Goal: Task Accomplishment & Management: Complete application form

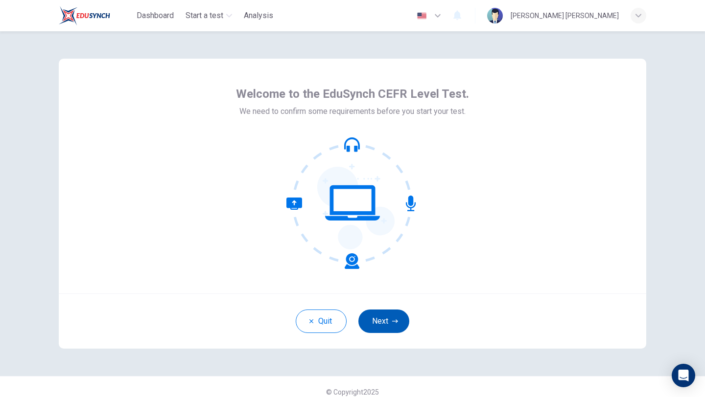
click at [383, 317] on button "Next" at bounding box center [383, 321] width 51 height 23
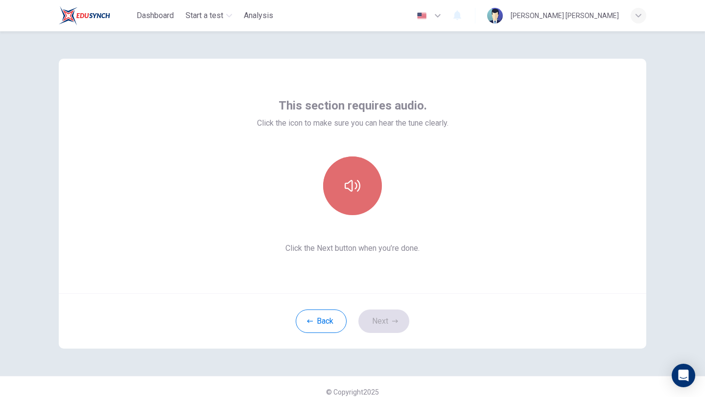
click at [357, 174] on button "button" at bounding box center [352, 186] width 59 height 59
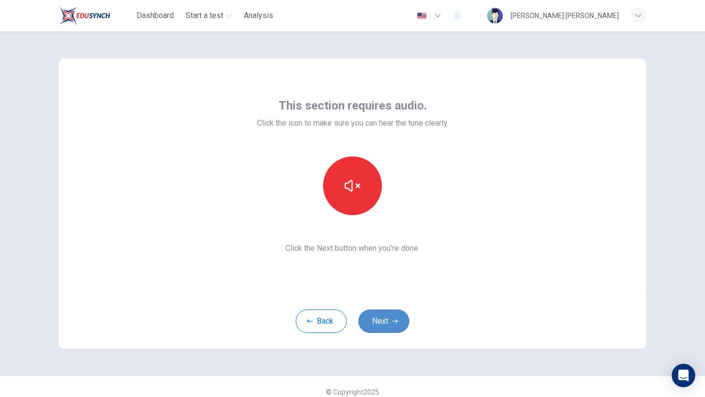
click at [387, 316] on button "Next" at bounding box center [383, 321] width 51 height 23
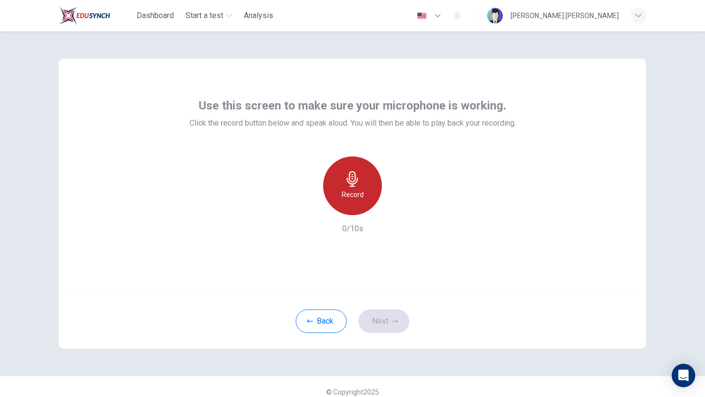
click at [342, 171] on div "Record" at bounding box center [352, 186] width 59 height 59
click at [348, 175] on icon "button" at bounding box center [352, 179] width 16 height 16
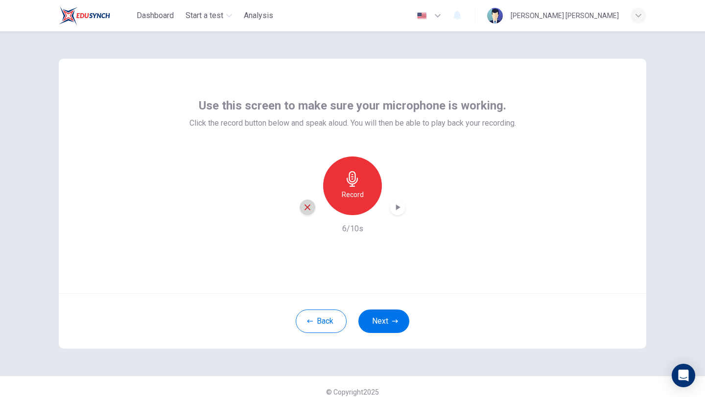
click at [302, 203] on div "button" at bounding box center [307, 208] width 16 height 16
click at [366, 190] on div "Record" at bounding box center [352, 186] width 59 height 59
click at [366, 190] on div "Stop" at bounding box center [352, 186] width 59 height 59
click at [393, 204] on icon "button" at bounding box center [397, 208] width 10 height 10
click at [389, 316] on button "Next" at bounding box center [383, 321] width 51 height 23
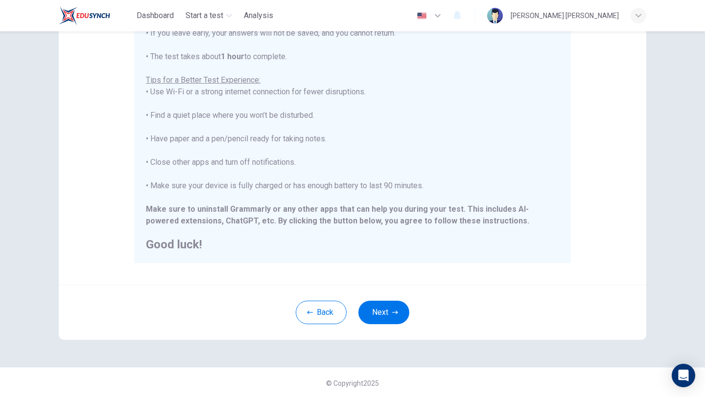
scroll to position [147, 0]
click at [401, 290] on div "Back Next" at bounding box center [352, 310] width 587 height 55
click at [399, 290] on div "Back Next" at bounding box center [352, 310] width 587 height 55
click at [388, 318] on button "Next" at bounding box center [383, 310] width 51 height 23
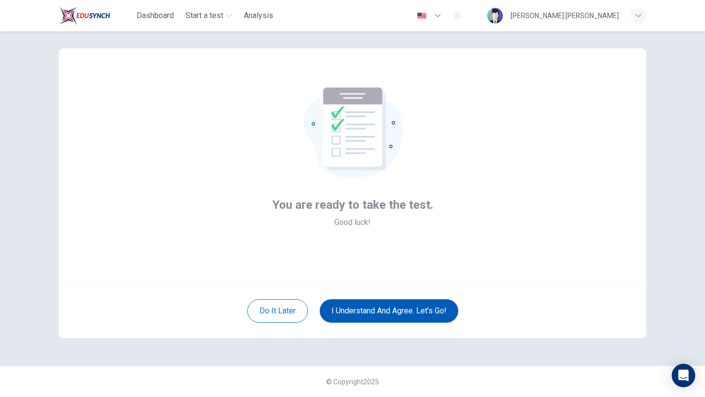
scroll to position [10, 0]
click at [388, 307] on button "I understand and agree. Let’s go!" at bounding box center [389, 310] width 138 height 23
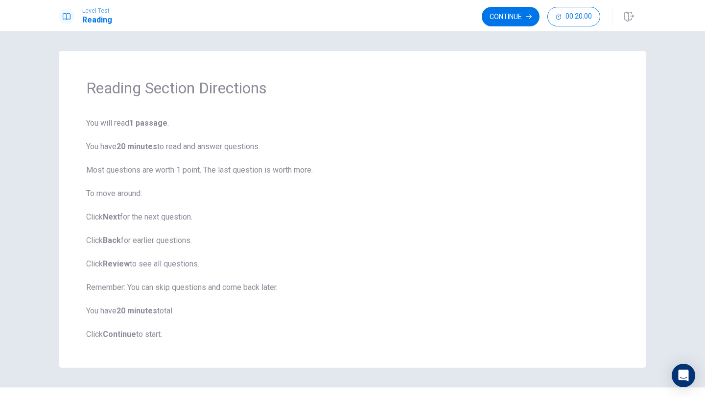
scroll to position [22, 0]
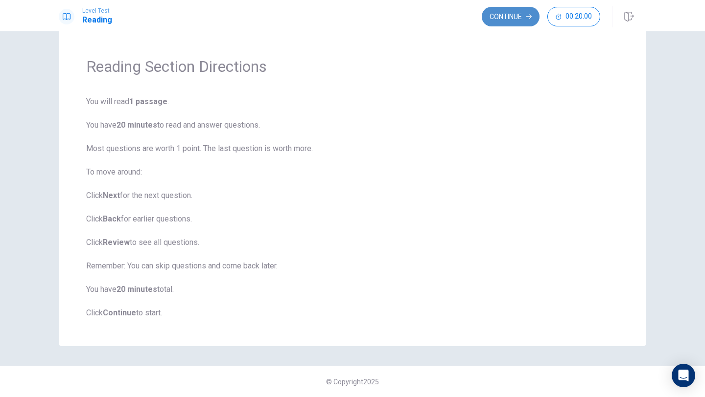
click at [504, 14] on button "Continue" at bounding box center [510, 17] width 58 height 20
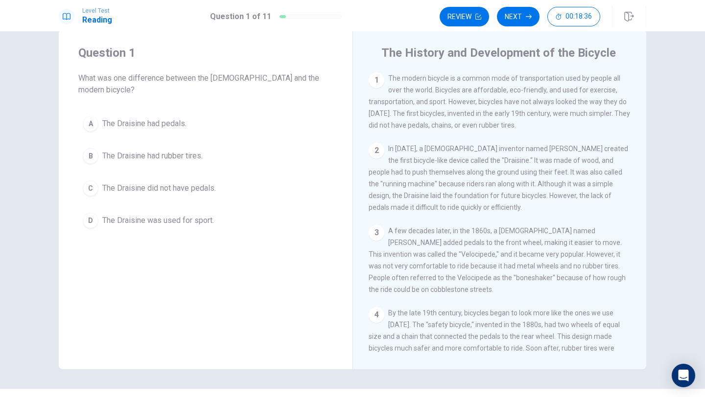
click at [90, 181] on div "C" at bounding box center [91, 189] width 16 height 16
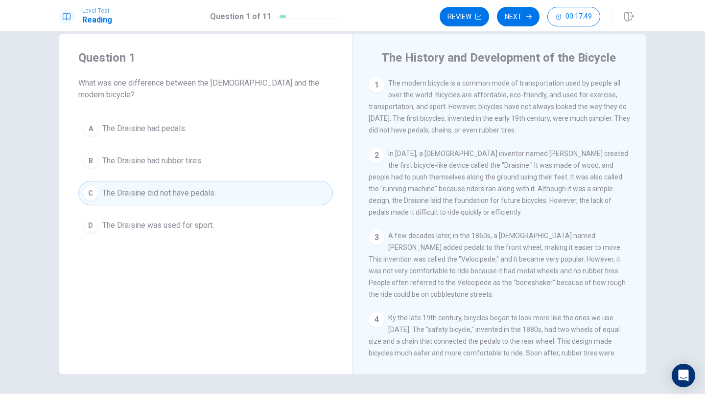
scroll to position [0, 0]
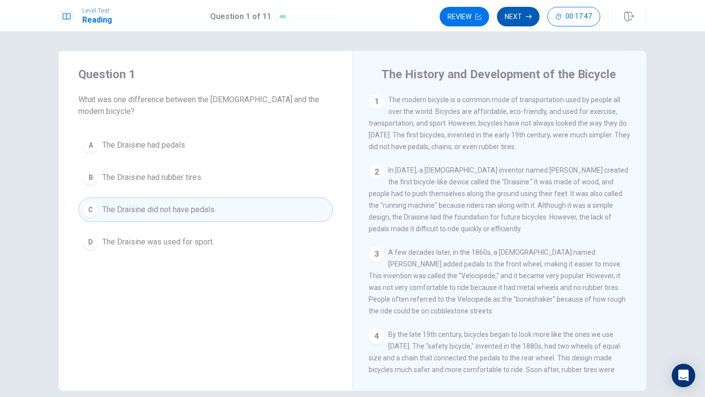
click at [520, 8] on button "Next" at bounding box center [518, 17] width 43 height 20
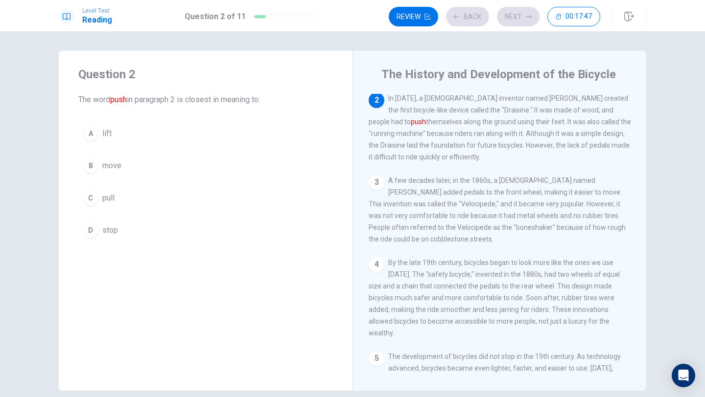
scroll to position [73, 0]
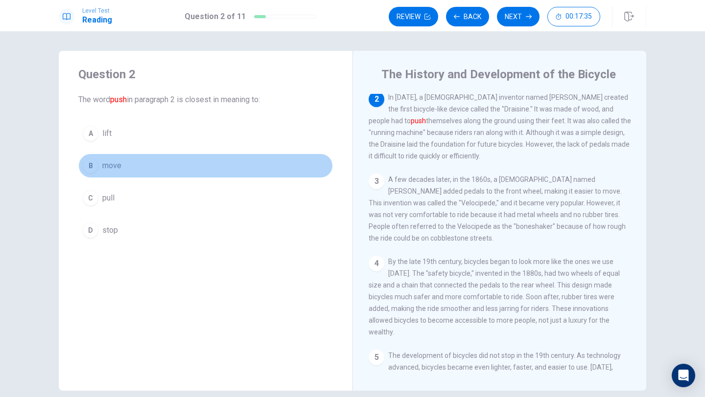
click at [90, 164] on div "B" at bounding box center [91, 166] width 16 height 16
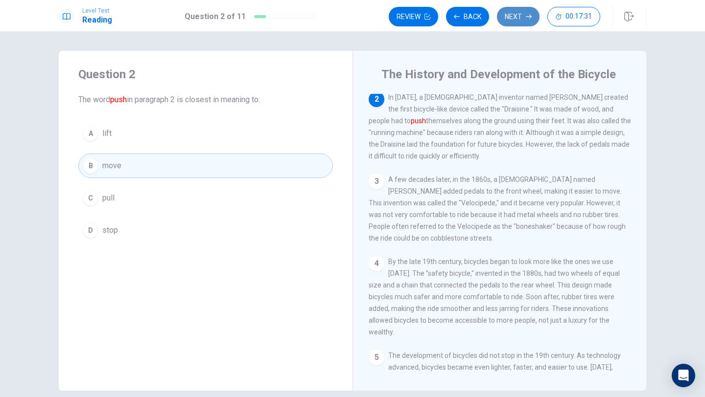
click at [519, 8] on button "Next" at bounding box center [518, 17] width 43 height 20
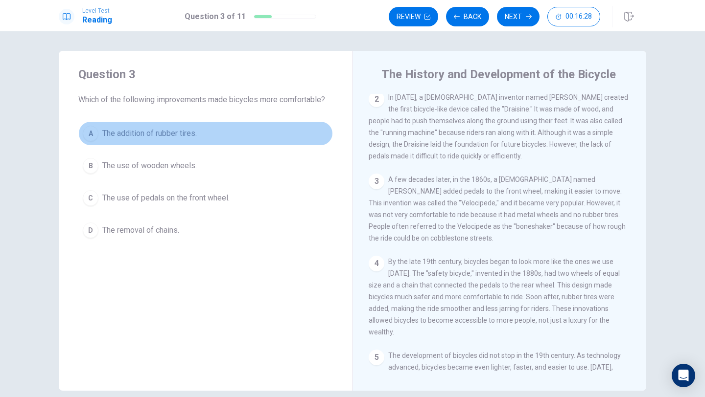
click at [94, 130] on div "A" at bounding box center [91, 134] width 16 height 16
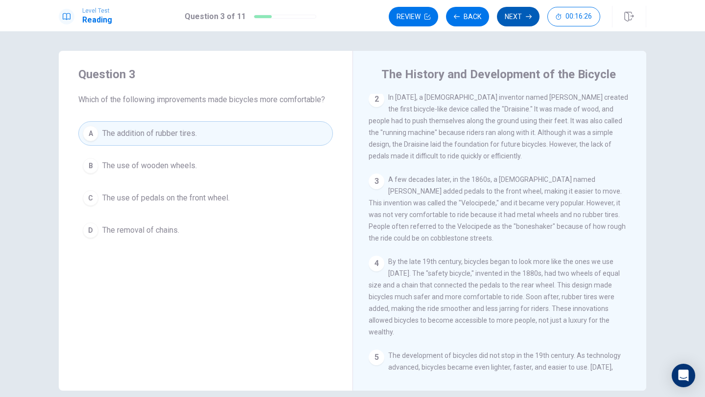
click at [515, 16] on button "Next" at bounding box center [518, 17] width 43 height 20
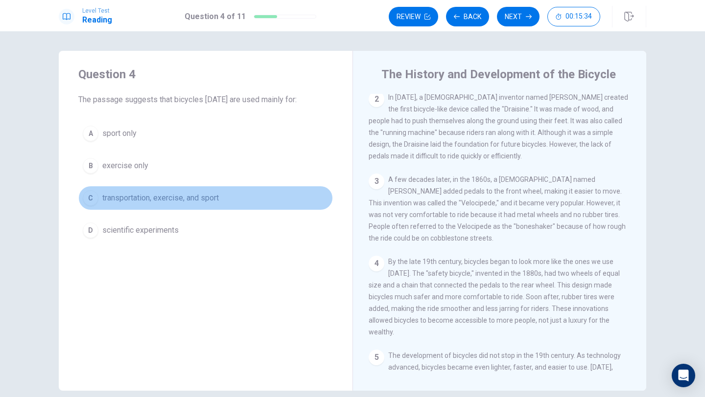
click at [91, 197] on div "C" at bounding box center [91, 198] width 16 height 16
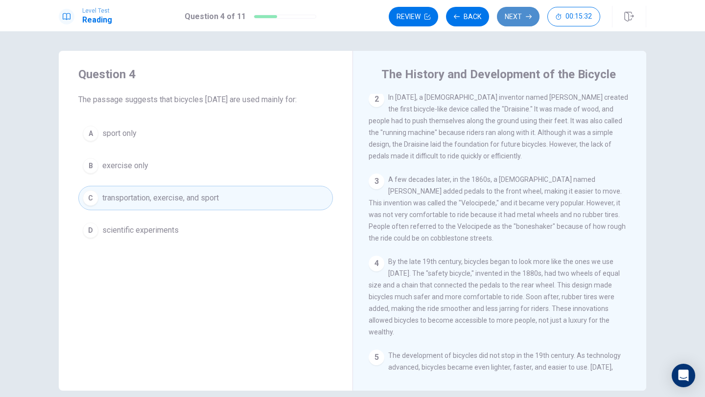
click at [511, 15] on button "Next" at bounding box center [518, 17] width 43 height 20
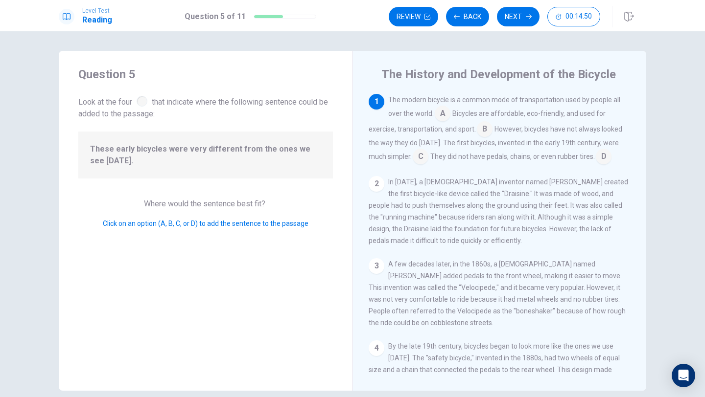
click at [445, 111] on input at bounding box center [442, 115] width 16 height 16
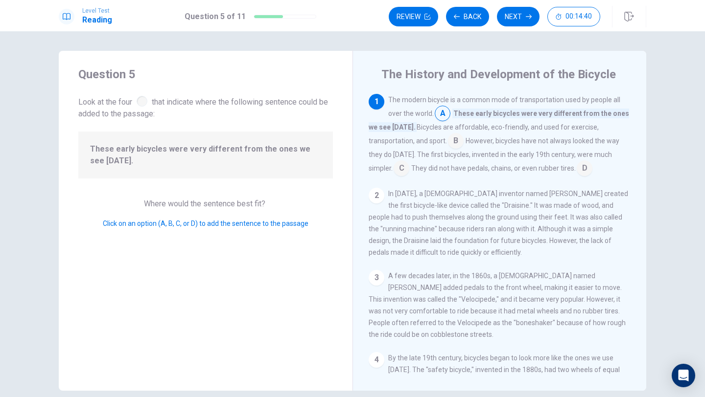
click at [445, 110] on input at bounding box center [442, 115] width 16 height 16
click at [522, 16] on button "Next" at bounding box center [518, 17] width 43 height 20
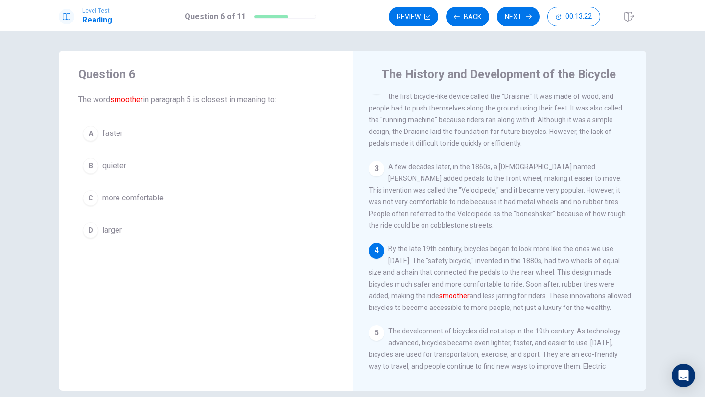
scroll to position [90, 0]
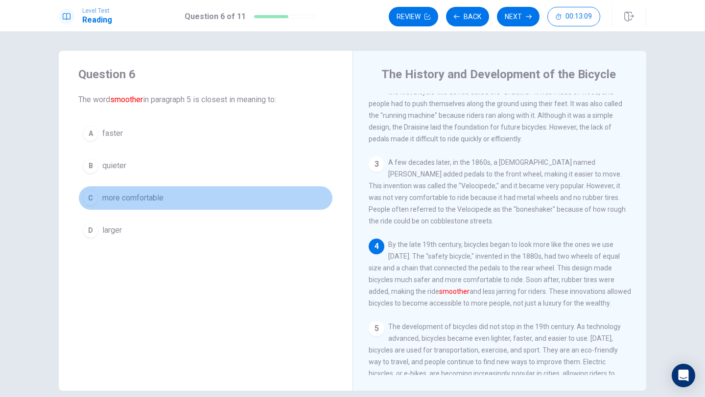
click at [93, 196] on div "C" at bounding box center [91, 198] width 16 height 16
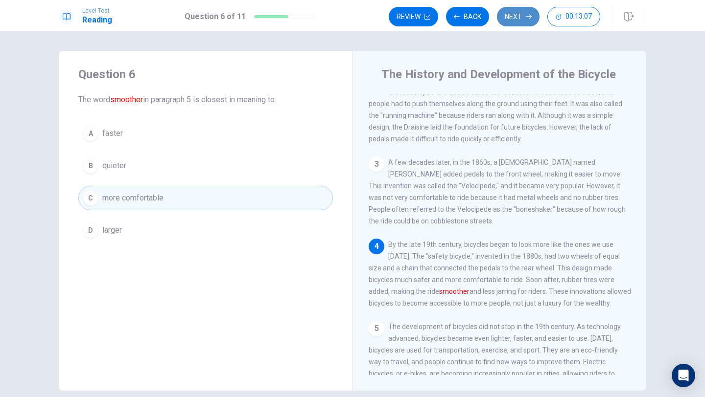
click at [513, 10] on button "Next" at bounding box center [518, 17] width 43 height 20
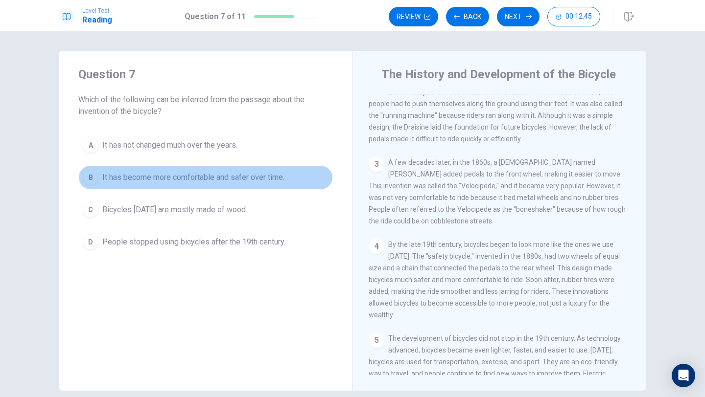
click at [91, 176] on div "B" at bounding box center [91, 178] width 16 height 16
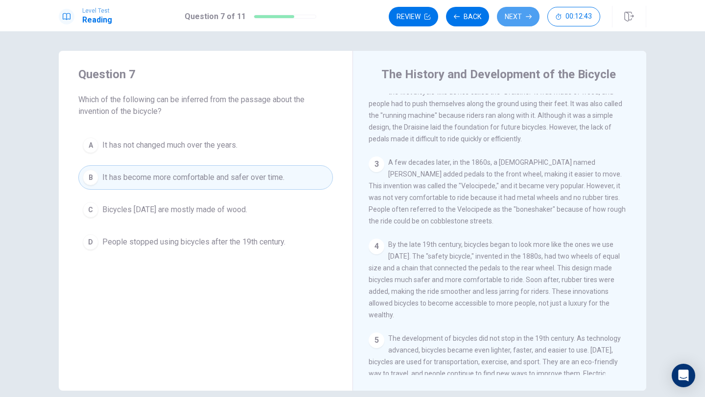
drag, startPoint x: 514, startPoint y: 11, endPoint x: 497, endPoint y: 50, distance: 42.7
click at [511, 21] on button "Next" at bounding box center [518, 17] width 43 height 20
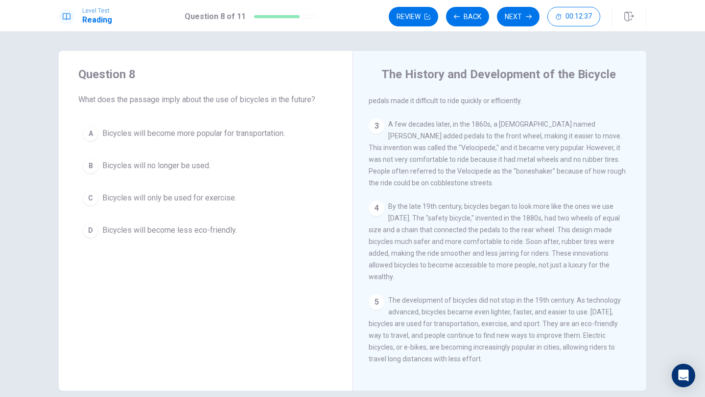
scroll to position [132, 0]
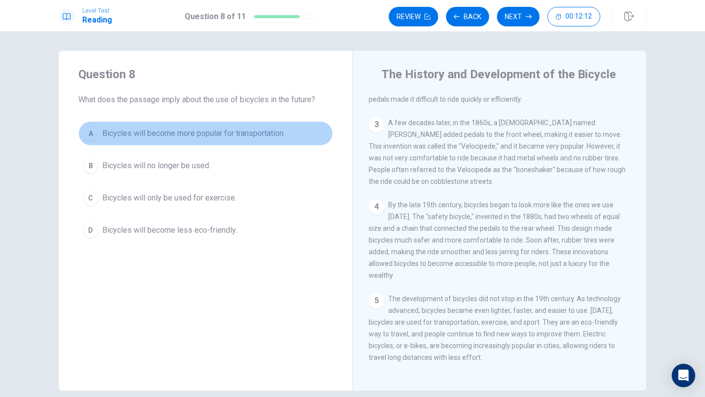
click at [86, 128] on div "A" at bounding box center [91, 134] width 16 height 16
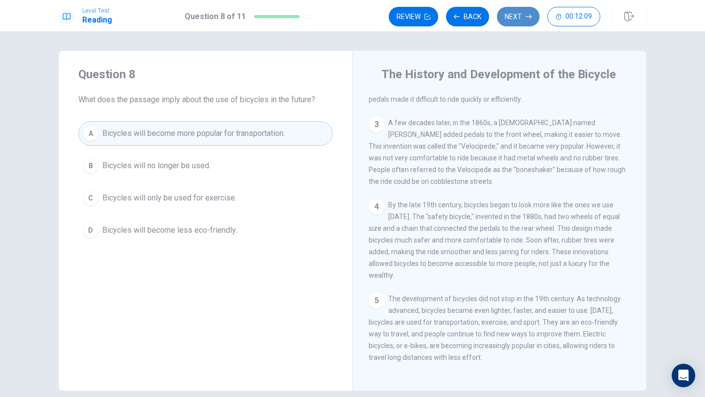
click at [531, 15] on button "Next" at bounding box center [518, 17] width 43 height 20
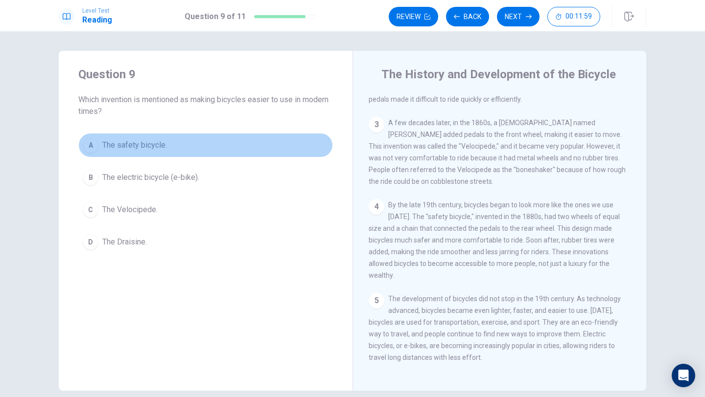
click at [93, 141] on div "A" at bounding box center [91, 145] width 16 height 16
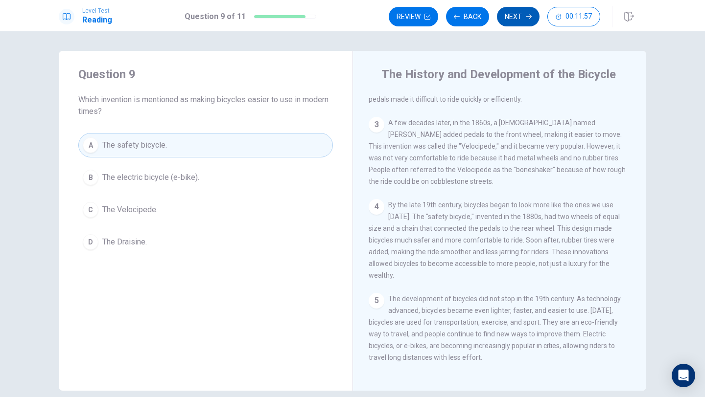
click at [522, 17] on button "Next" at bounding box center [518, 17] width 43 height 20
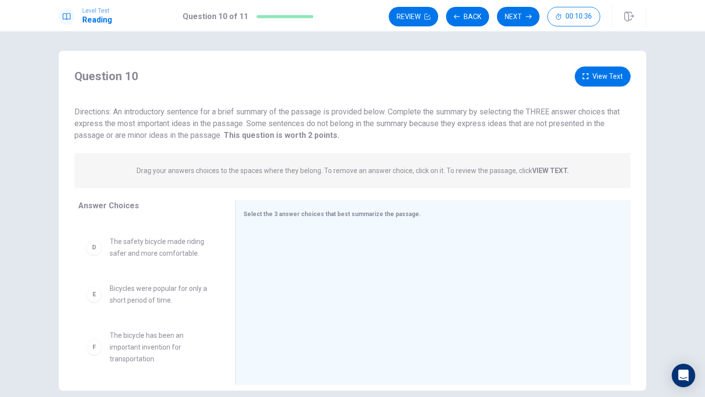
scroll to position [159, 0]
click at [100, 351] on div "F The bicycle has been an important invention for transportation." at bounding box center [148, 344] width 125 height 35
click at [93, 348] on div "F" at bounding box center [94, 345] width 16 height 16
drag, startPoint x: 94, startPoint y: 347, endPoint x: 89, endPoint y: 328, distance: 19.2
drag, startPoint x: 91, startPoint y: 342, endPoint x: 247, endPoint y: 243, distance: 184.5
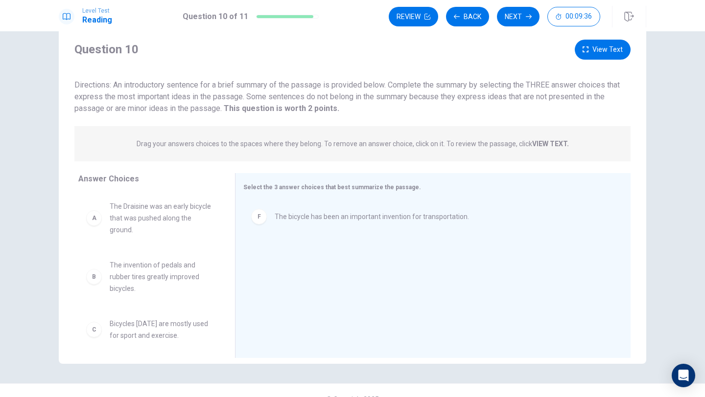
scroll to position [26, 0]
click at [101, 218] on div "A" at bounding box center [94, 219] width 16 height 16
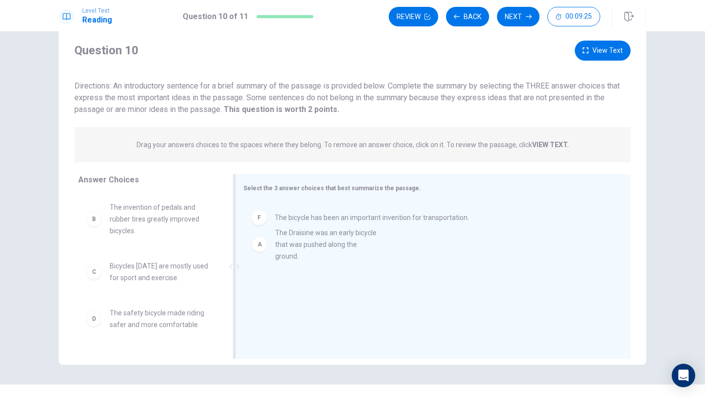
drag, startPoint x: 98, startPoint y: 217, endPoint x: 269, endPoint y: 243, distance: 172.2
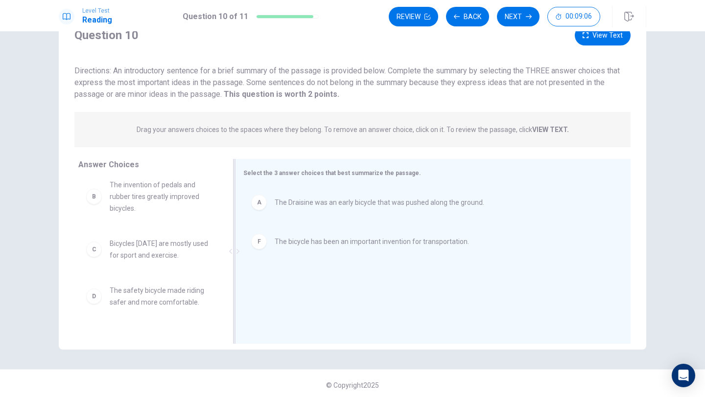
scroll to position [41, 0]
drag, startPoint x: 365, startPoint y: 240, endPoint x: 347, endPoint y: 221, distance: 26.6
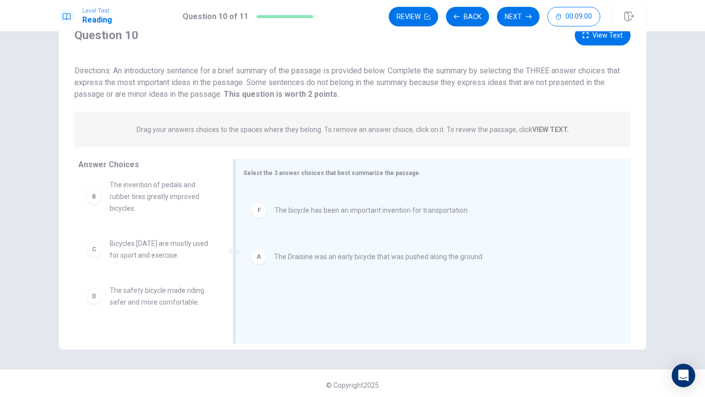
drag, startPoint x: 379, startPoint y: 206, endPoint x: 378, endPoint y: 266, distance: 60.2
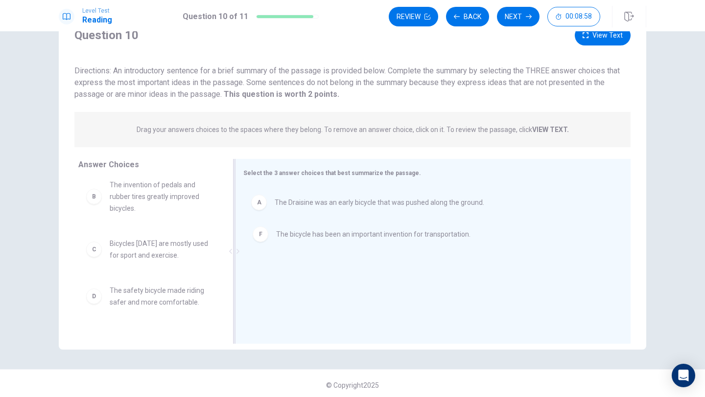
drag, startPoint x: 333, startPoint y: 256, endPoint x: 338, endPoint y: 230, distance: 26.0
click at [384, 200] on span "The Draisine was an early bicycle that was pushed along the ground." at bounding box center [378, 203] width 209 height 12
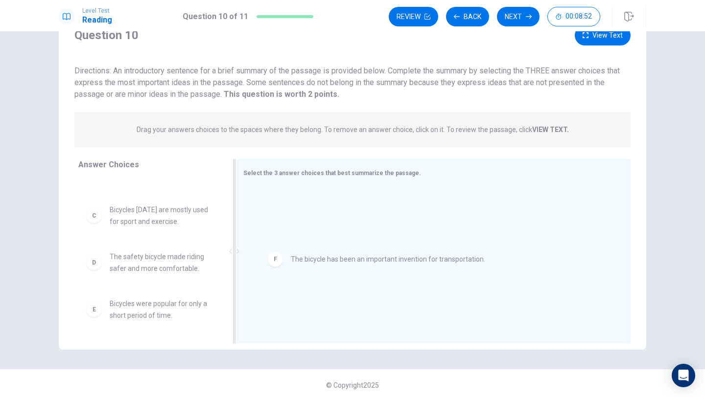
scroll to position [100, 0]
drag, startPoint x: 283, startPoint y: 202, endPoint x: 290, endPoint y: 222, distance: 21.5
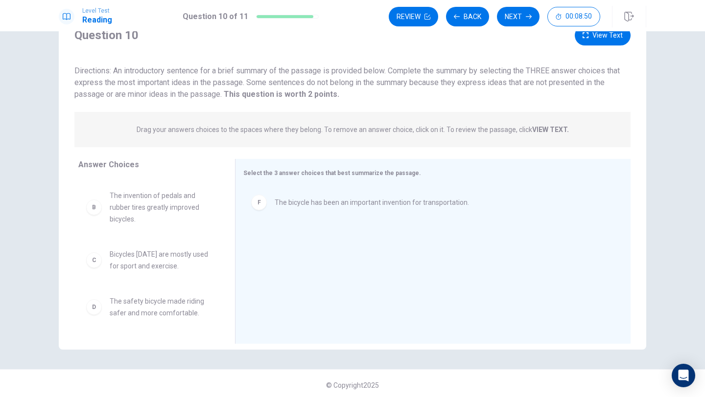
scroll to position [0, 0]
click at [82, 206] on div "A The Draisine was an early bicycle that was pushed along the ground." at bounding box center [148, 204] width 141 height 51
drag, startPoint x: 151, startPoint y: 201, endPoint x: 335, endPoint y: 254, distance: 191.9
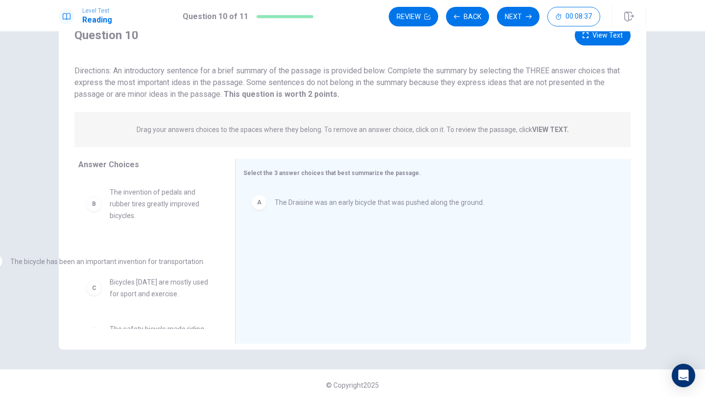
drag, startPoint x: 349, startPoint y: 239, endPoint x: 78, endPoint y: 267, distance: 273.0
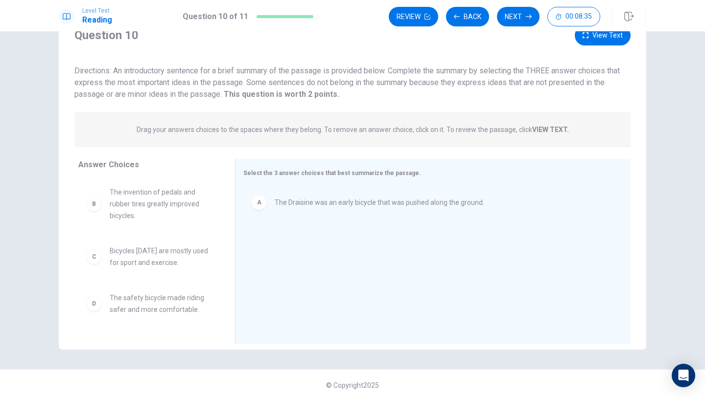
drag, startPoint x: 142, startPoint y: 211, endPoint x: 148, endPoint y: 221, distance: 11.4
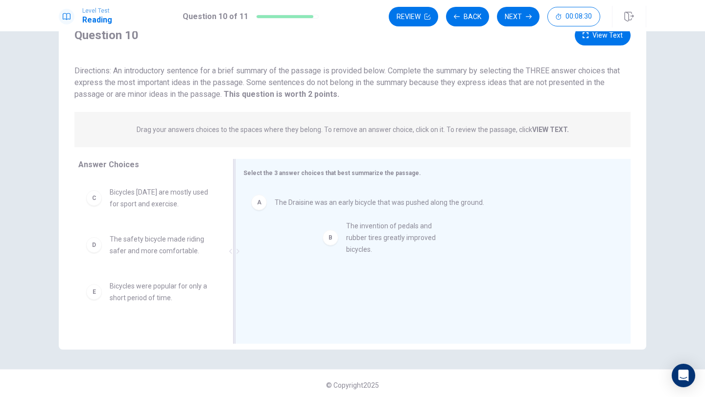
drag, startPoint x: 123, startPoint y: 208, endPoint x: 354, endPoint y: 248, distance: 234.2
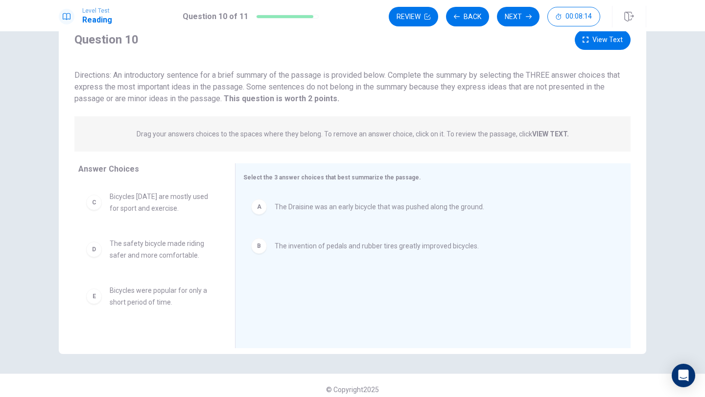
scroll to position [38, 0]
drag, startPoint x: 165, startPoint y: 245, endPoint x: 354, endPoint y: 287, distance: 193.0
click at [525, 11] on button "Next" at bounding box center [518, 17] width 43 height 20
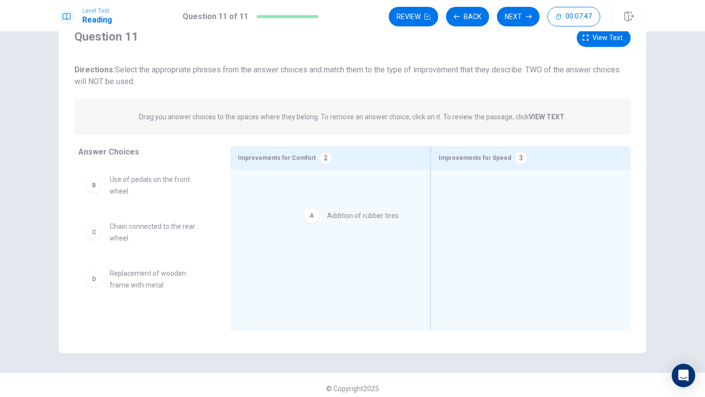
drag, startPoint x: 133, startPoint y: 174, endPoint x: 330, endPoint y: 208, distance: 200.1
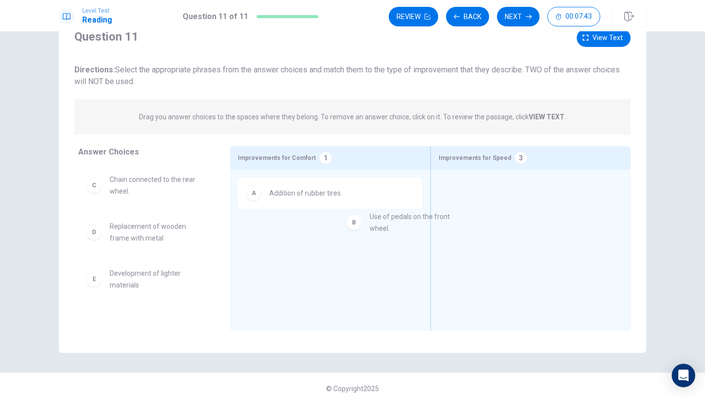
drag, startPoint x: 137, startPoint y: 185, endPoint x: 507, endPoint y: 223, distance: 372.7
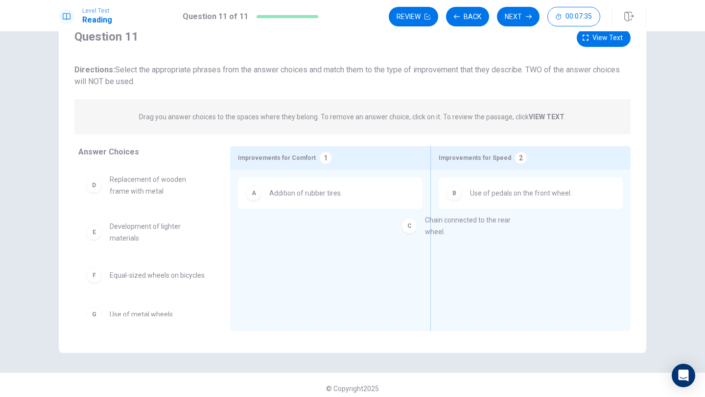
drag, startPoint x: 169, startPoint y: 189, endPoint x: 523, endPoint y: 250, distance: 359.5
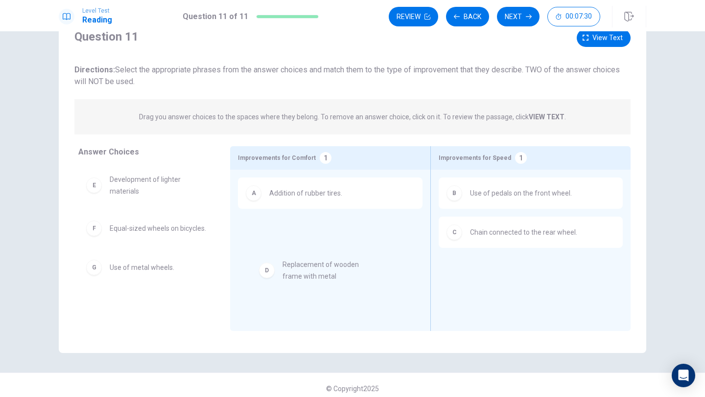
drag, startPoint x: 147, startPoint y: 196, endPoint x: 321, endPoint y: 283, distance: 195.0
drag, startPoint x: 338, startPoint y: 236, endPoint x: 97, endPoint y: 306, distance: 250.2
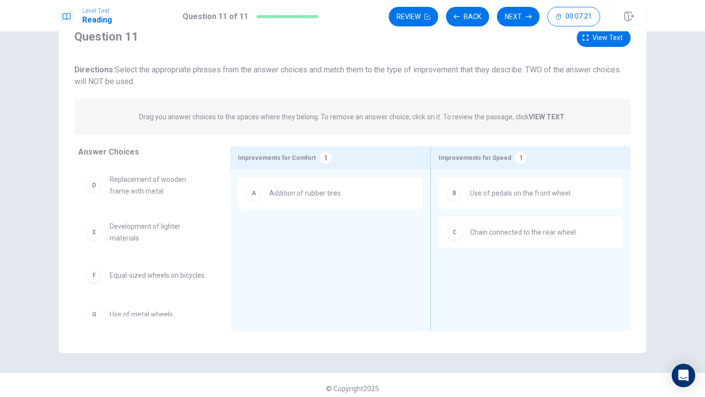
scroll to position [14, 0]
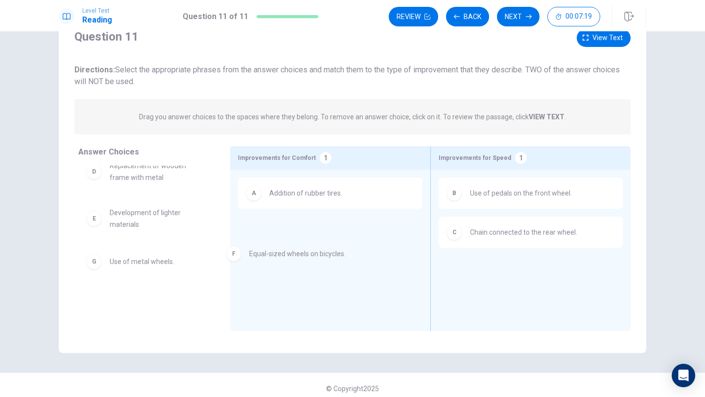
drag, startPoint x: 141, startPoint y: 267, endPoint x: 290, endPoint y: 254, distance: 148.8
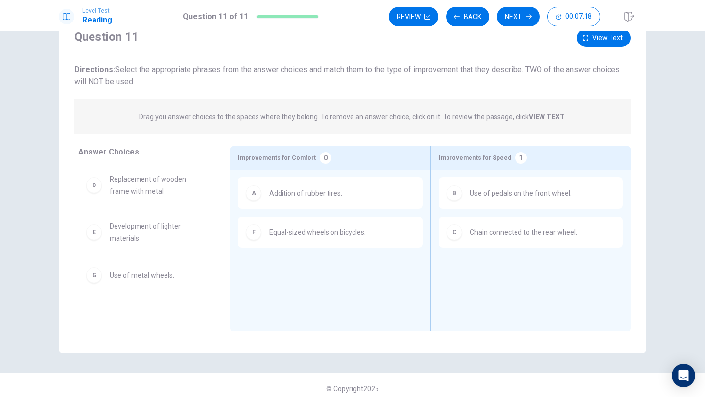
scroll to position [0, 0]
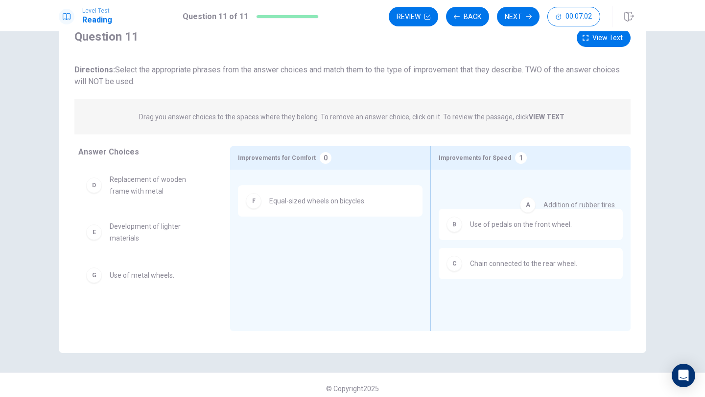
drag, startPoint x: 279, startPoint y: 205, endPoint x: 527, endPoint y: 197, distance: 248.2
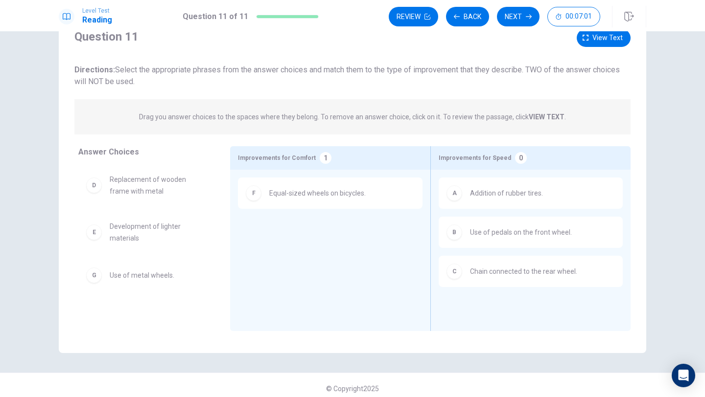
drag, startPoint x: 522, startPoint y: 193, endPoint x: 464, endPoint y: 197, distance: 57.8
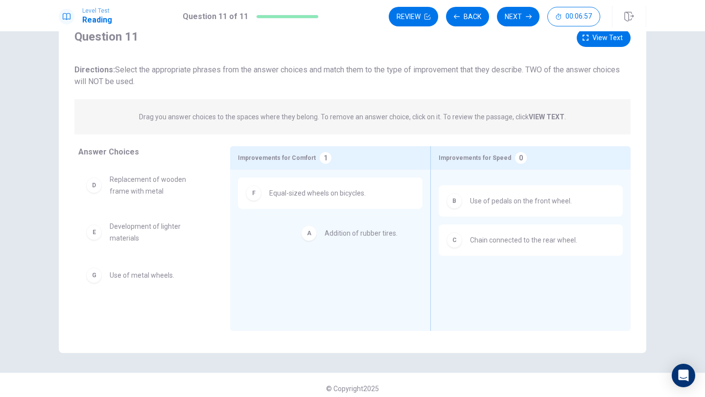
drag, startPoint x: 517, startPoint y: 188, endPoint x: 363, endPoint y: 241, distance: 162.9
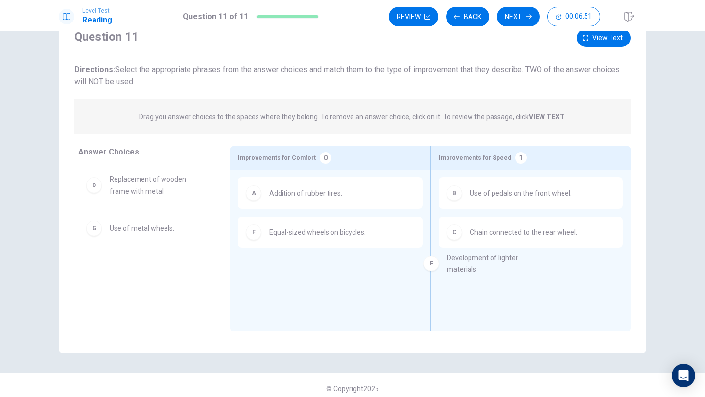
drag, startPoint x: 172, startPoint y: 235, endPoint x: 515, endPoint y: 267, distance: 344.0
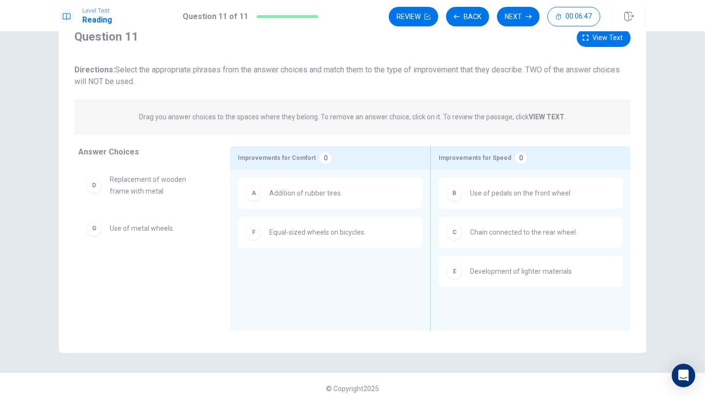
click at [157, 191] on span "Replacement of wooden frame with metal" at bounding box center [158, 185] width 97 height 23
drag, startPoint x: 153, startPoint y: 186, endPoint x: 152, endPoint y: 217, distance: 30.8
drag, startPoint x: 204, startPoint y: 181, endPoint x: 555, endPoint y: 303, distance: 371.8
drag, startPoint x: 186, startPoint y: 187, endPoint x: 235, endPoint y: 234, distance: 67.8
drag, startPoint x: 129, startPoint y: 228, endPoint x: 160, endPoint y: 237, distance: 32.7
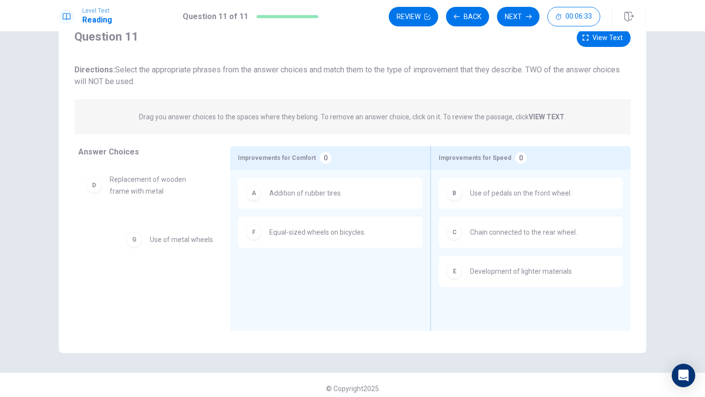
drag, startPoint x: 156, startPoint y: 225, endPoint x: 163, endPoint y: 228, distance: 7.7
click at [515, 20] on button "Next" at bounding box center [518, 17] width 43 height 20
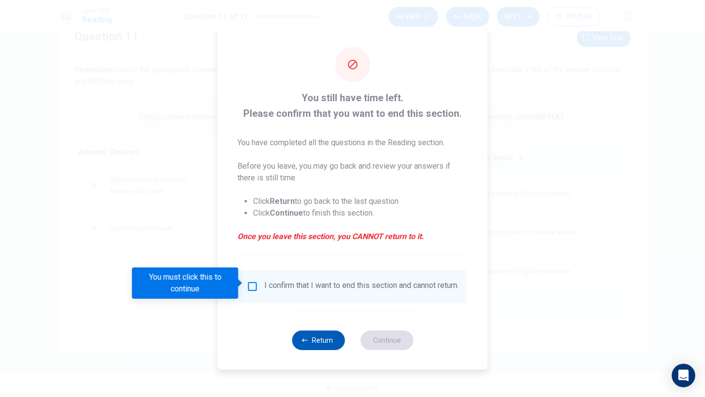
click at [314, 346] on button "Return" at bounding box center [318, 341] width 53 height 20
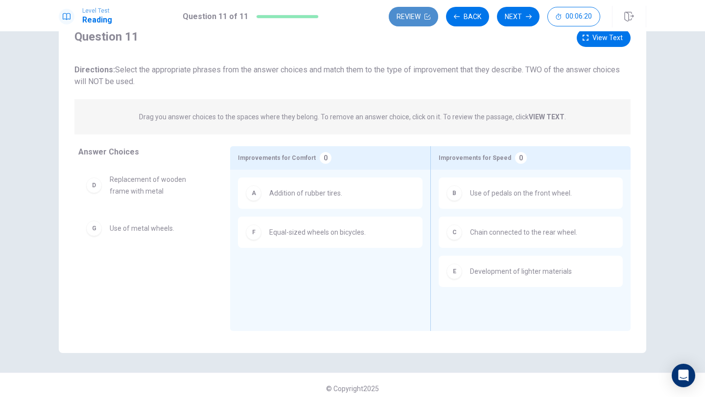
click at [414, 12] on button "Review" at bounding box center [412, 17] width 49 height 20
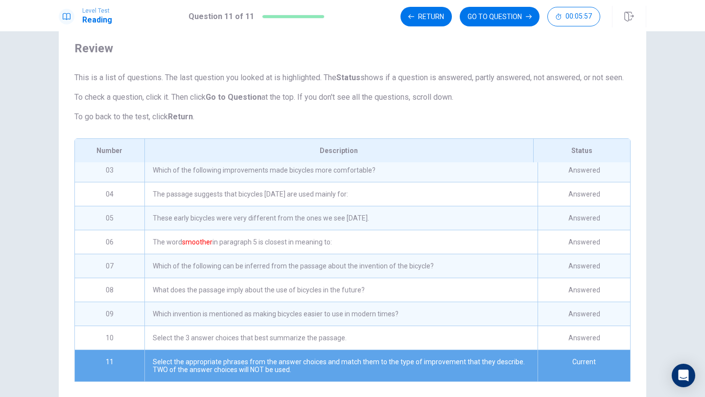
scroll to position [58, 0]
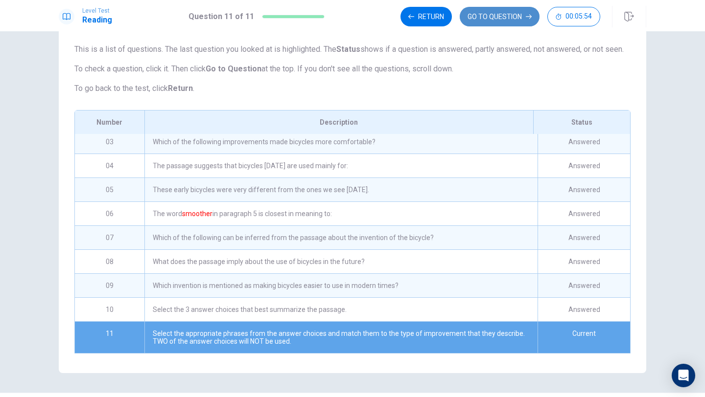
click at [501, 16] on button "GO TO QUESTION" at bounding box center [499, 17] width 80 height 20
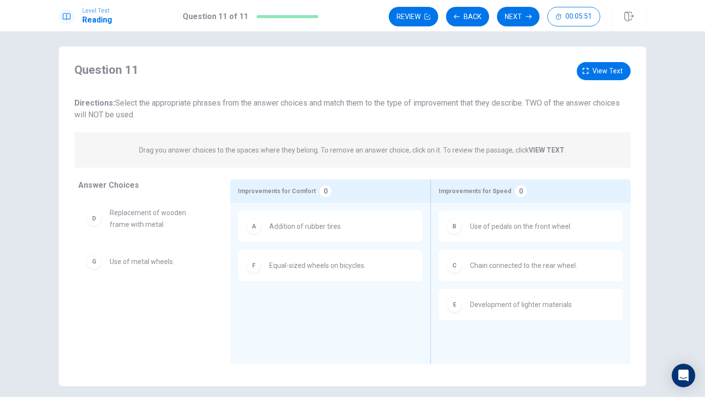
scroll to position [3, 0]
click at [471, 16] on button "Back" at bounding box center [467, 17] width 43 height 20
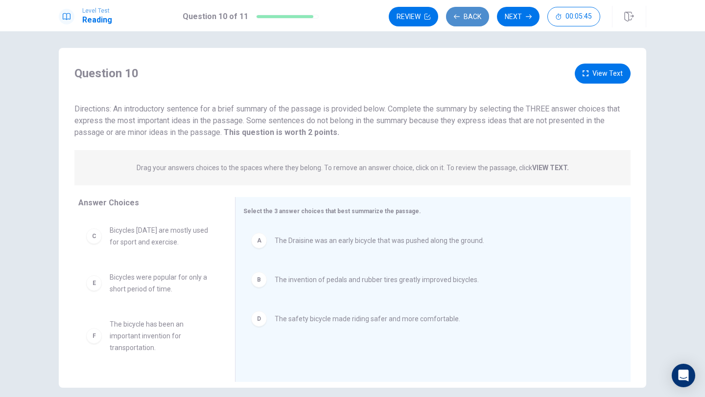
click at [465, 15] on button "Back" at bounding box center [467, 17] width 43 height 20
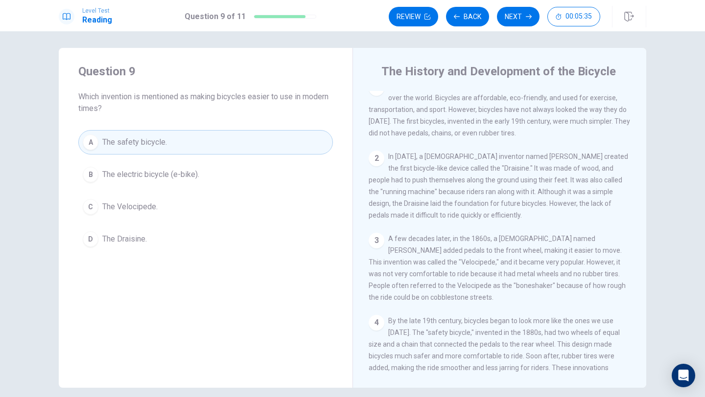
scroll to position [13, 0]
click at [518, 16] on button "Next" at bounding box center [518, 17] width 43 height 20
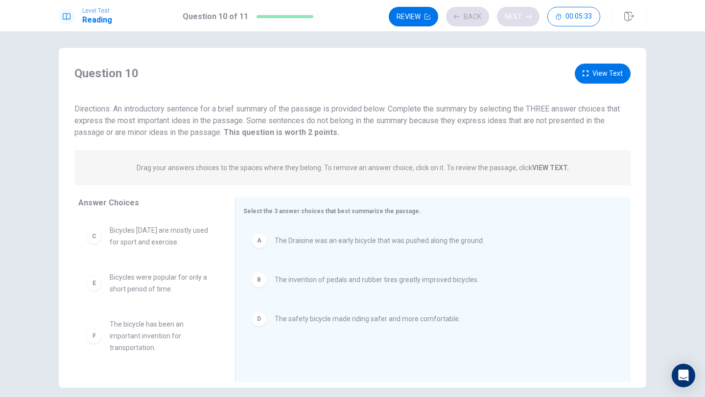
click at [518, 16] on div "Review Back Next 00:05:33" at bounding box center [493, 17] width 211 height 20
click at [518, 16] on button "Next" at bounding box center [518, 17] width 43 height 20
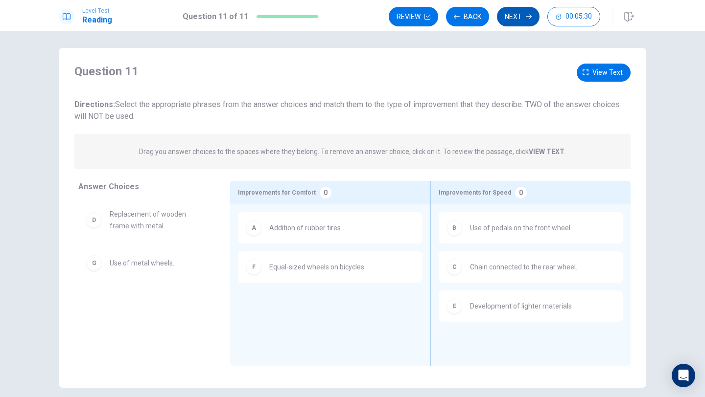
click at [511, 11] on button "Next" at bounding box center [518, 17] width 43 height 20
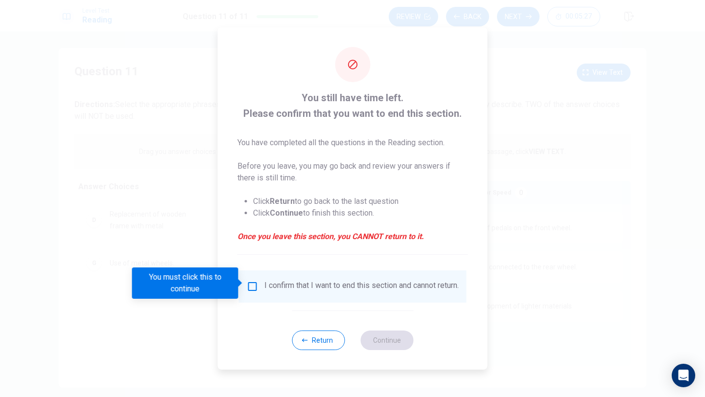
click at [499, 82] on div at bounding box center [352, 198] width 705 height 397
click at [475, 12] on div at bounding box center [352, 198] width 705 height 397
click at [331, 340] on button "Return" at bounding box center [318, 341] width 53 height 20
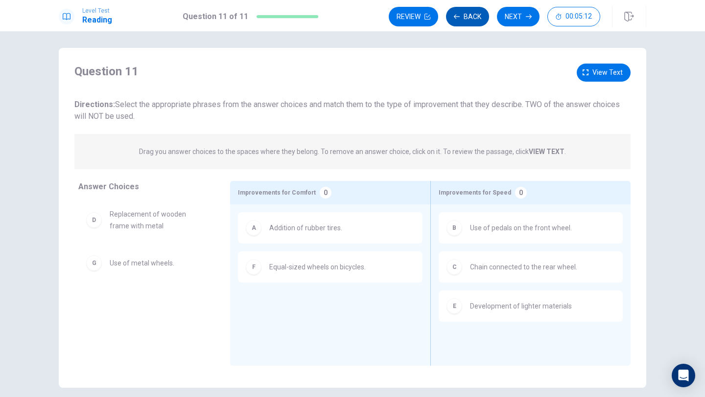
click at [467, 11] on button "Back" at bounding box center [467, 17] width 43 height 20
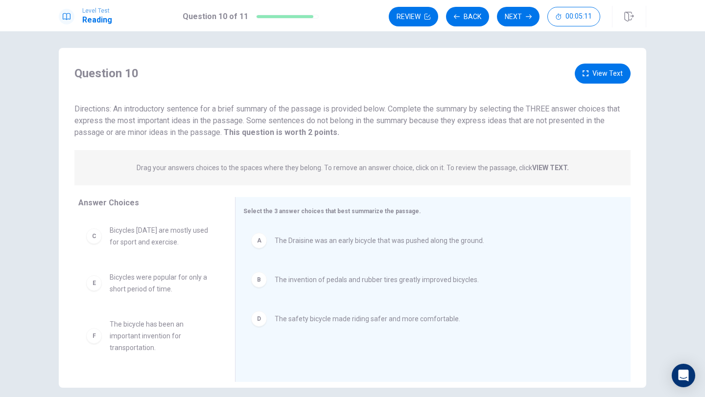
click at [477, 0] on div "Level Test Reading Question 10 of 11 Review Back Next 00:05:11" at bounding box center [352, 15] width 705 height 31
click at [475, 11] on button "Back" at bounding box center [467, 17] width 43 height 20
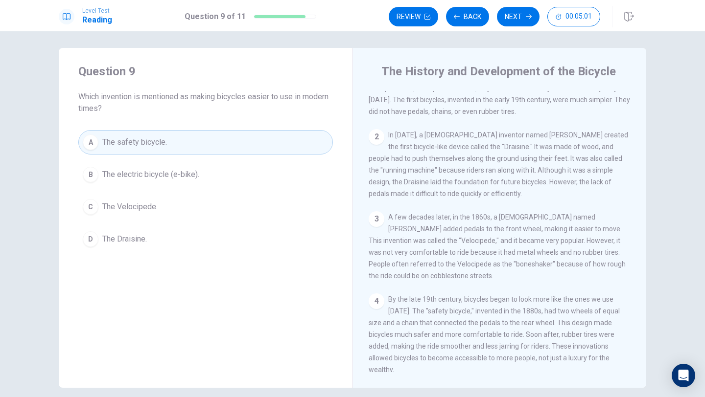
scroll to position [33, 0]
click at [542, 20] on div "Review Back Next 00:04:58" at bounding box center [493, 17] width 211 height 20
click at [521, 17] on button "Next" at bounding box center [518, 17] width 43 height 20
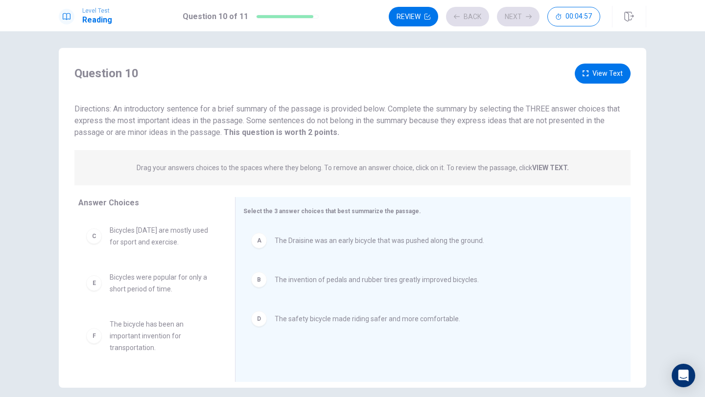
click at [521, 17] on div "Review Back Next 00:04:57" at bounding box center [493, 17] width 211 height 20
click at [524, 16] on button "Next" at bounding box center [518, 17] width 43 height 20
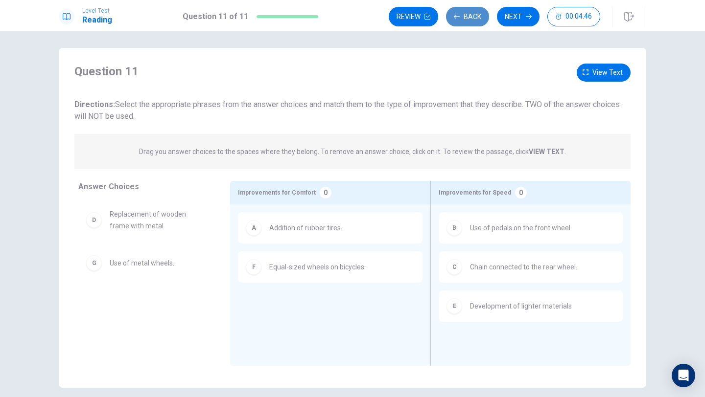
click at [471, 10] on button "Back" at bounding box center [467, 17] width 43 height 20
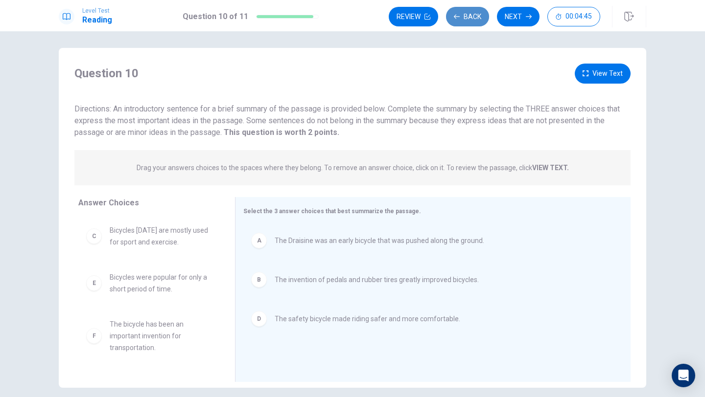
click at [471, 10] on button "Back" at bounding box center [467, 17] width 43 height 20
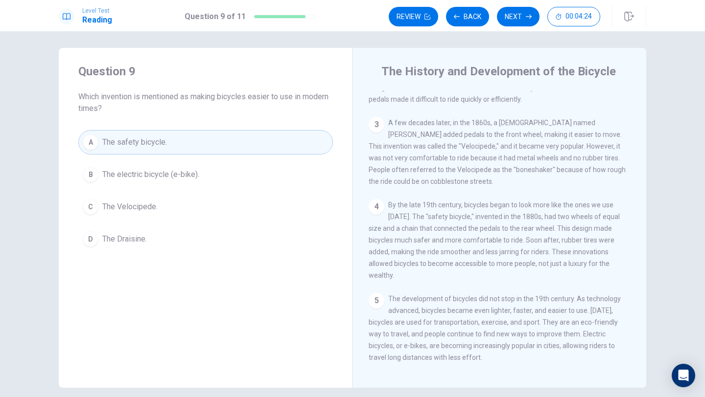
scroll to position [132, 0]
click at [521, 16] on button "Next" at bounding box center [518, 17] width 43 height 20
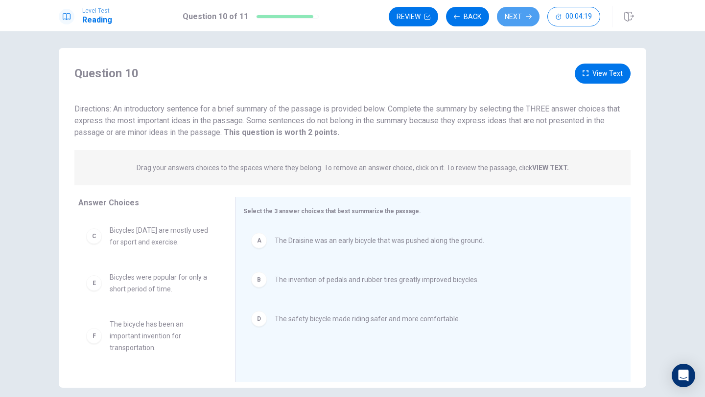
click at [521, 15] on button "Next" at bounding box center [518, 17] width 43 height 20
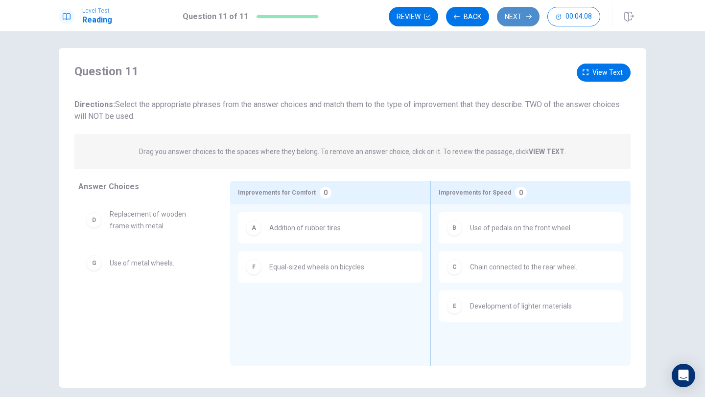
click at [534, 13] on button "Next" at bounding box center [518, 17] width 43 height 20
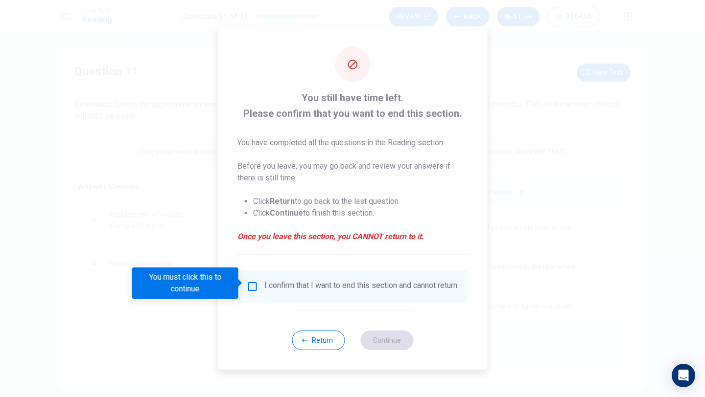
click at [251, 281] on input "You must click this to continue" at bounding box center [253, 287] width 12 height 12
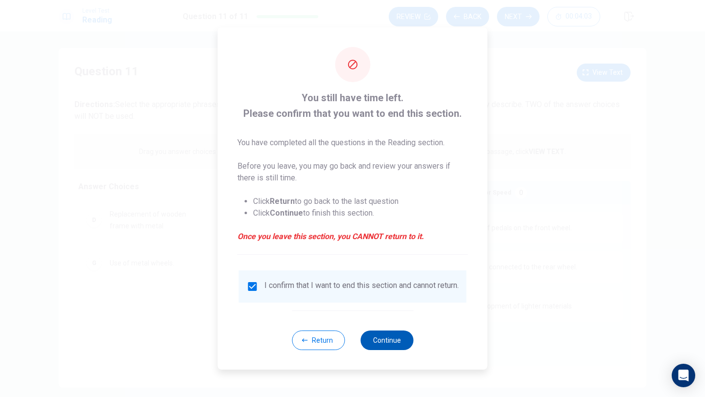
click at [378, 342] on button "Continue" at bounding box center [386, 341] width 53 height 20
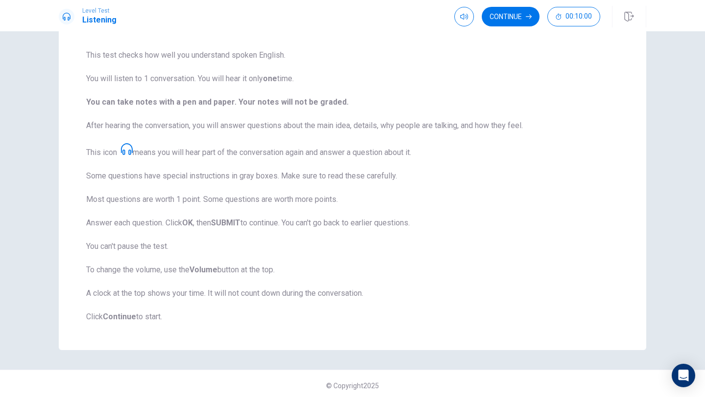
scroll to position [71, 0]
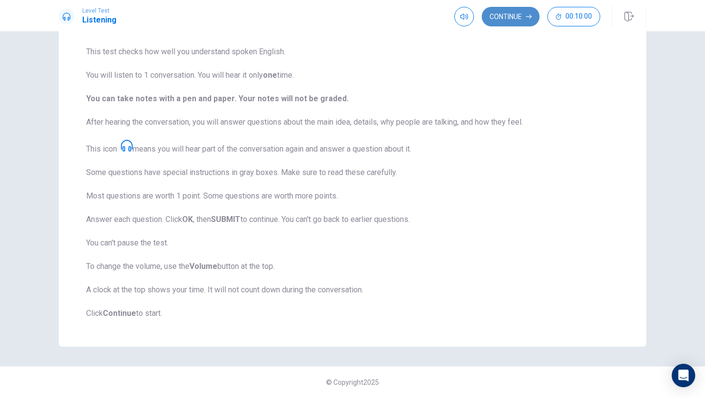
click at [500, 12] on button "Continue" at bounding box center [510, 17] width 58 height 20
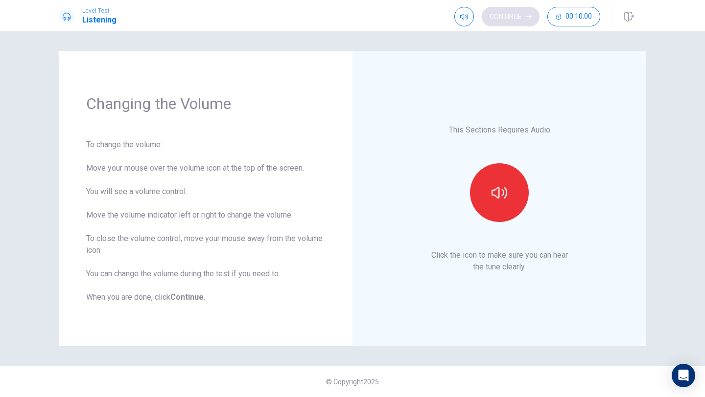
scroll to position [0, 0]
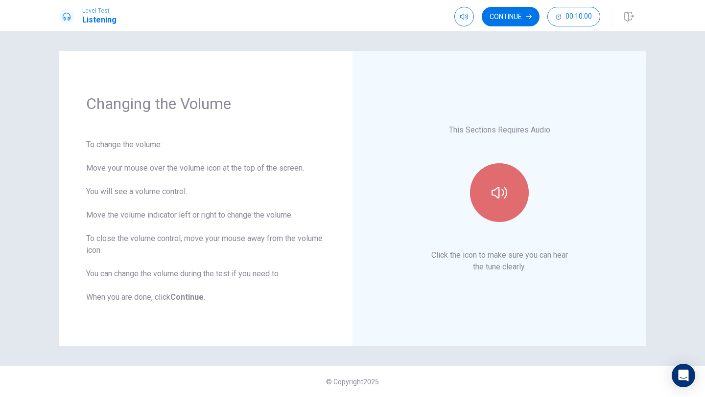
click at [490, 171] on button "button" at bounding box center [499, 192] width 59 height 59
click at [494, 186] on icon "button" at bounding box center [499, 193] width 16 height 16
click at [496, 183] on button "button" at bounding box center [499, 192] width 59 height 59
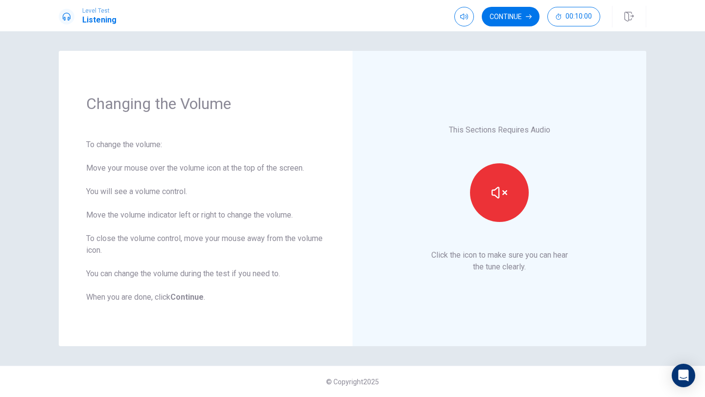
click at [510, 15] on button "Continue" at bounding box center [510, 17] width 58 height 20
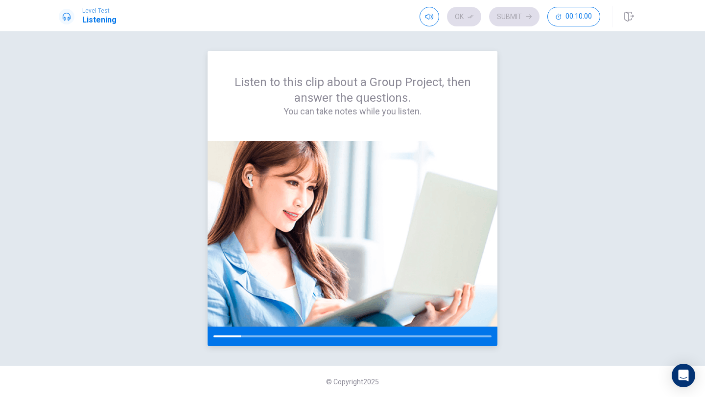
click at [258, 260] on img at bounding box center [352, 234] width 290 height 186
drag, startPoint x: 258, startPoint y: 259, endPoint x: 258, endPoint y: 254, distance: 5.4
click at [258, 254] on img at bounding box center [352, 234] width 290 height 186
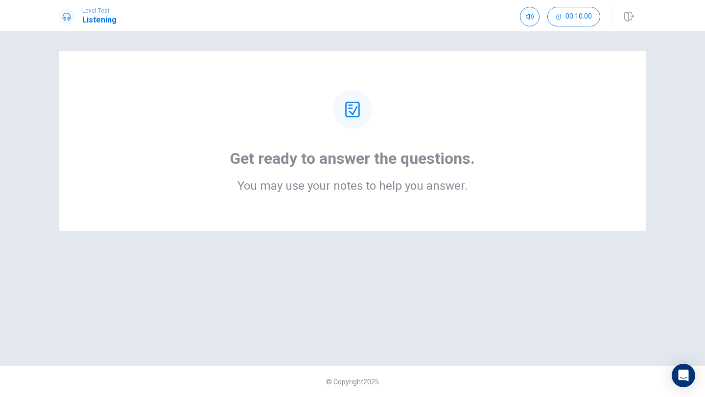
click at [372, 158] on h1 "Get ready to answer the questions." at bounding box center [352, 159] width 245 height 20
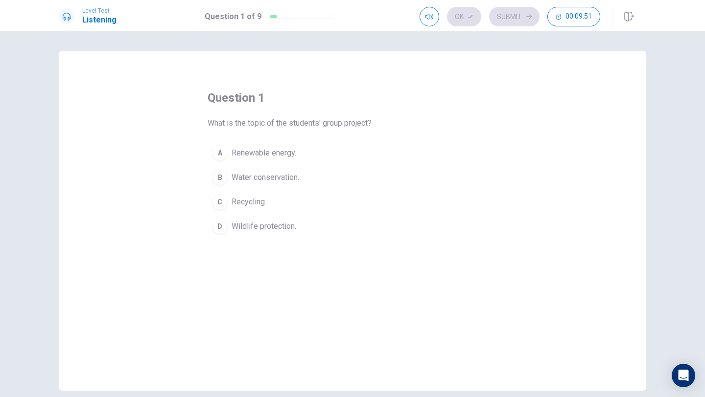
click at [222, 153] on div "A" at bounding box center [220, 153] width 16 height 16
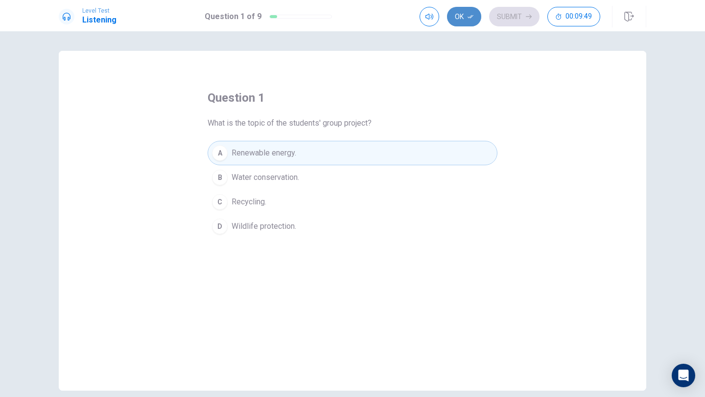
click at [462, 14] on button "Ok" at bounding box center [464, 17] width 34 height 20
click at [509, 18] on button "Submit" at bounding box center [514, 17] width 50 height 20
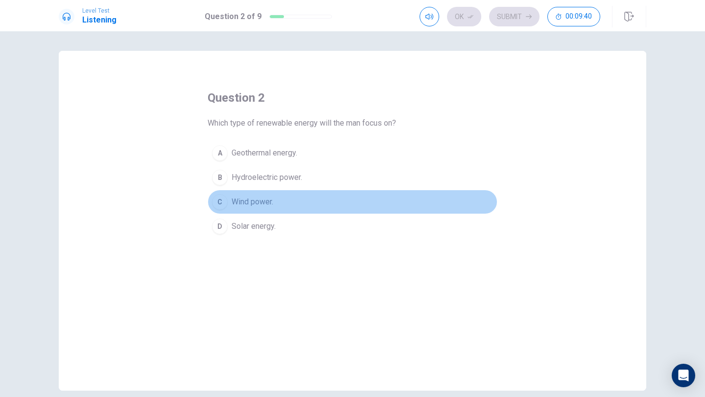
click at [218, 207] on div "C" at bounding box center [220, 202] width 16 height 16
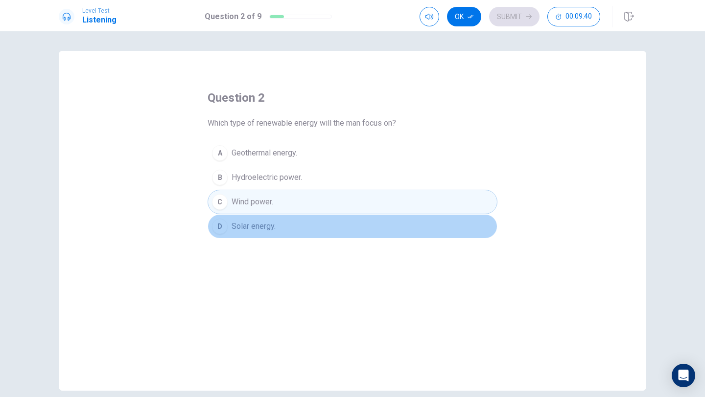
click at [219, 223] on div "D" at bounding box center [220, 227] width 16 height 16
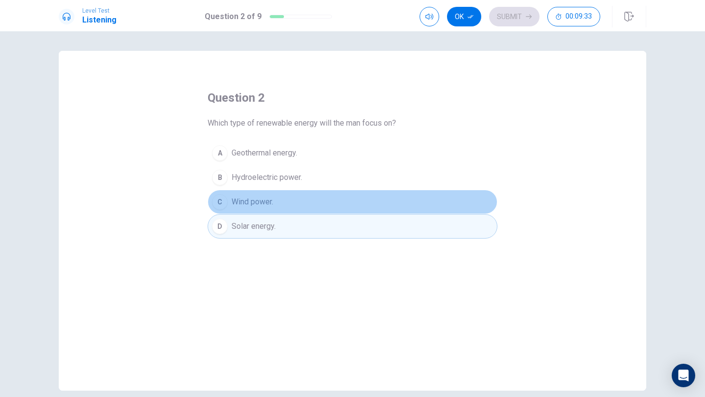
click at [222, 196] on div "C" at bounding box center [220, 202] width 16 height 16
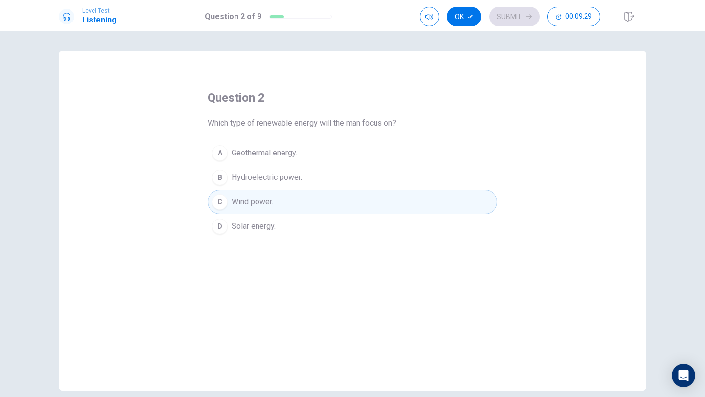
click at [455, 4] on div "Level Test Listening Question 2 of 9 Ok Submit 00:09:29" at bounding box center [352, 15] width 705 height 31
click at [469, 12] on button "Ok" at bounding box center [464, 17] width 34 height 20
drag, startPoint x: 516, startPoint y: 12, endPoint x: 512, endPoint y: 1, distance: 10.8
click at [512, 1] on div "Level Test Listening Question 2 of 9 Ok Submit 00:09:25" at bounding box center [352, 15] width 705 height 31
click at [511, 12] on button "Submit" at bounding box center [514, 17] width 50 height 20
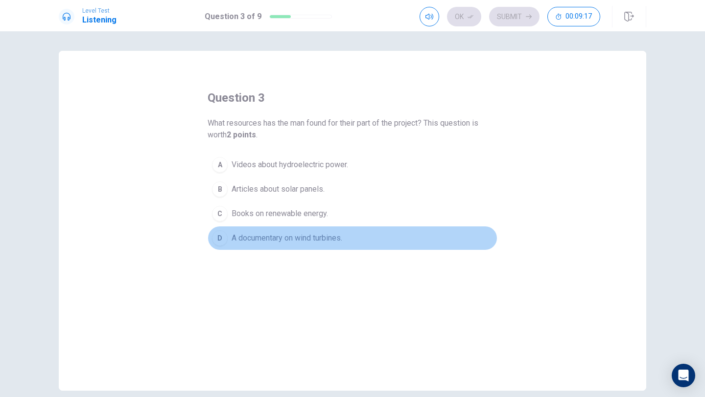
click at [221, 231] on div "D" at bounding box center [220, 238] width 16 height 16
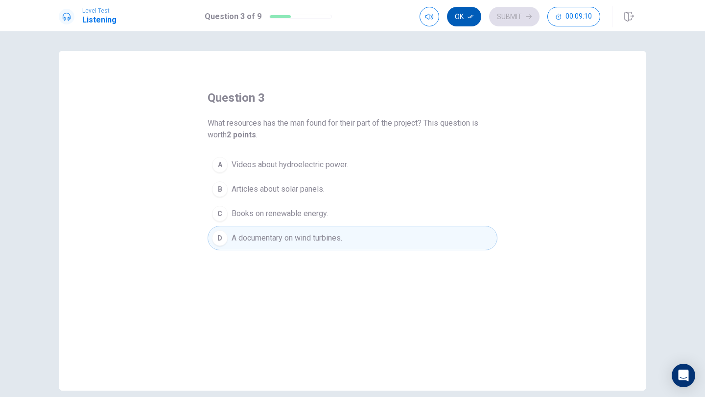
click at [456, 17] on button "Ok" at bounding box center [464, 17] width 34 height 20
click at [507, 15] on button "Submit" at bounding box center [514, 17] width 50 height 20
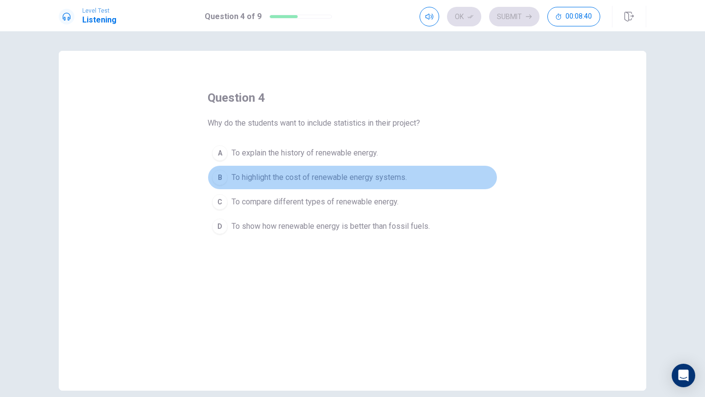
click at [222, 176] on div "B" at bounding box center [220, 178] width 16 height 16
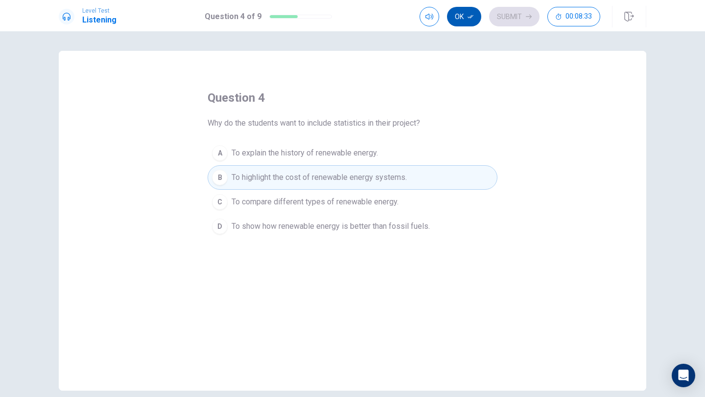
click at [471, 13] on button "Ok" at bounding box center [464, 17] width 34 height 20
click at [501, 12] on button "Submit" at bounding box center [514, 17] width 50 height 20
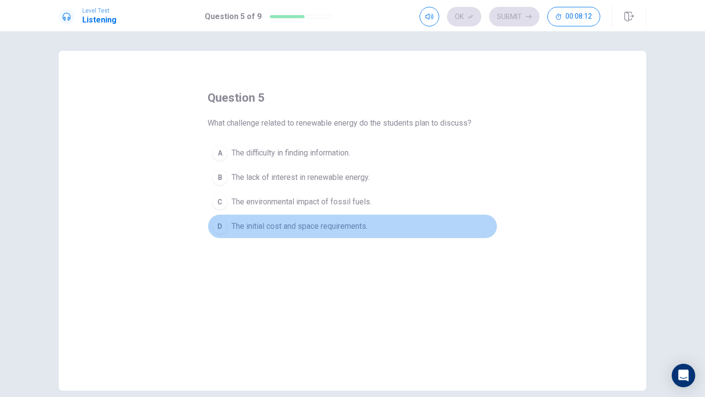
click at [220, 223] on div "D" at bounding box center [220, 227] width 16 height 16
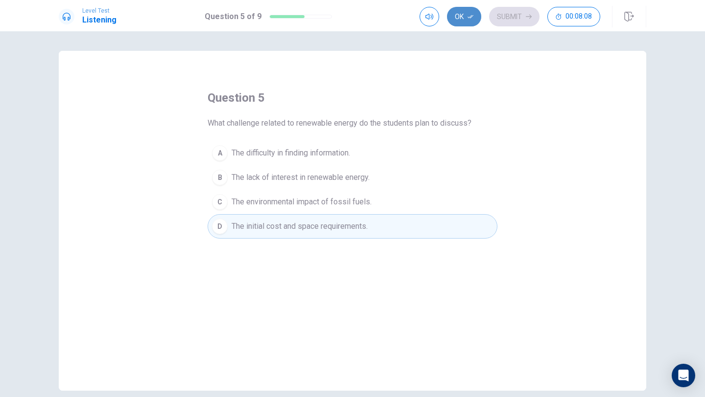
click at [465, 15] on button "Ok" at bounding box center [464, 17] width 34 height 20
click at [502, 14] on button "Submit" at bounding box center [514, 17] width 50 height 20
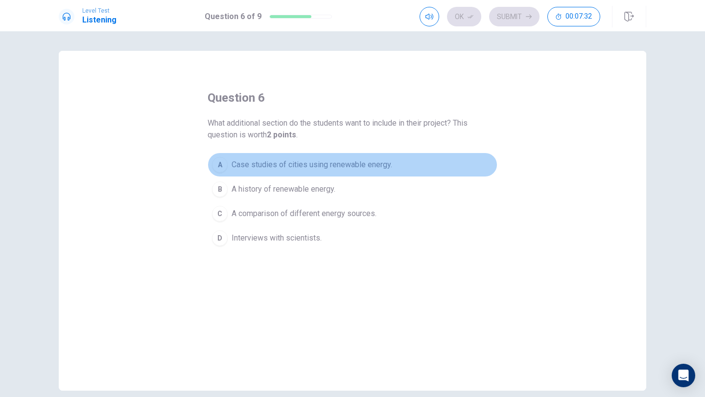
click at [218, 160] on div "A" at bounding box center [220, 165] width 16 height 16
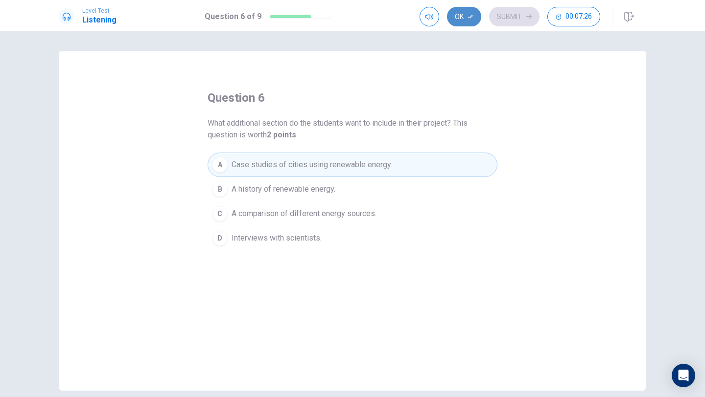
click at [463, 22] on button "Ok" at bounding box center [464, 17] width 34 height 20
click at [512, 9] on button "Submit" at bounding box center [514, 17] width 50 height 20
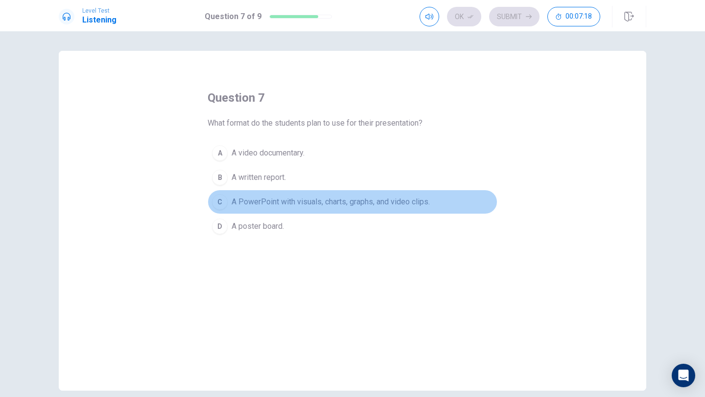
click at [215, 200] on div "C" at bounding box center [220, 202] width 16 height 16
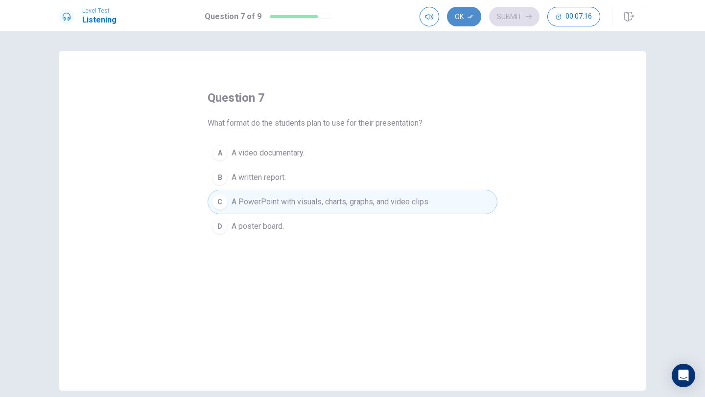
click at [468, 11] on button "Ok" at bounding box center [464, 17] width 34 height 20
click at [514, 12] on button "Submit" at bounding box center [514, 17] width 50 height 20
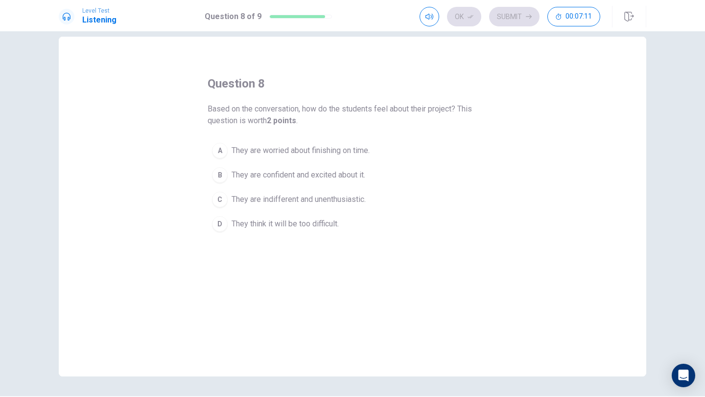
scroll to position [16, 0]
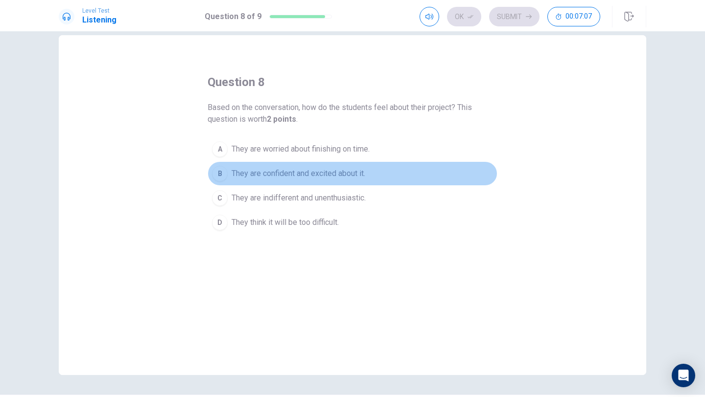
click at [221, 176] on div "B" at bounding box center [220, 174] width 16 height 16
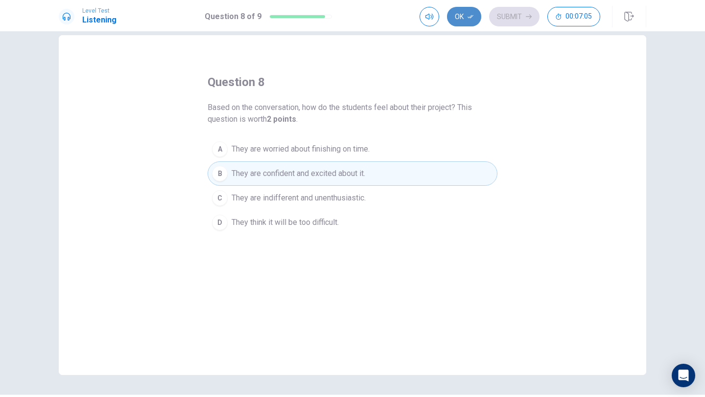
click at [468, 22] on button "Ok" at bounding box center [464, 17] width 34 height 20
click at [500, 13] on button "Submit" at bounding box center [514, 17] width 50 height 20
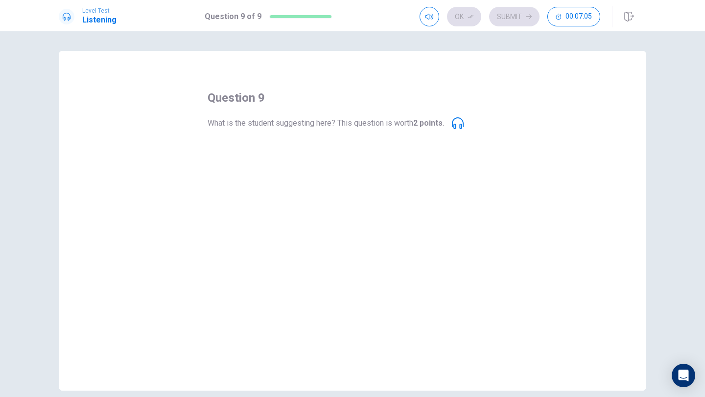
click at [312, 189] on button "B Avoid discussing any challenges." at bounding box center [352, 177] width 290 height 24
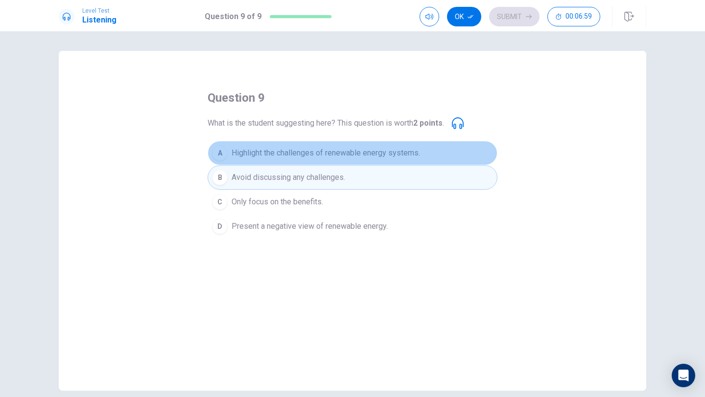
click at [378, 148] on span "Highlight the challenges of renewable energy systems." at bounding box center [325, 153] width 188 height 12
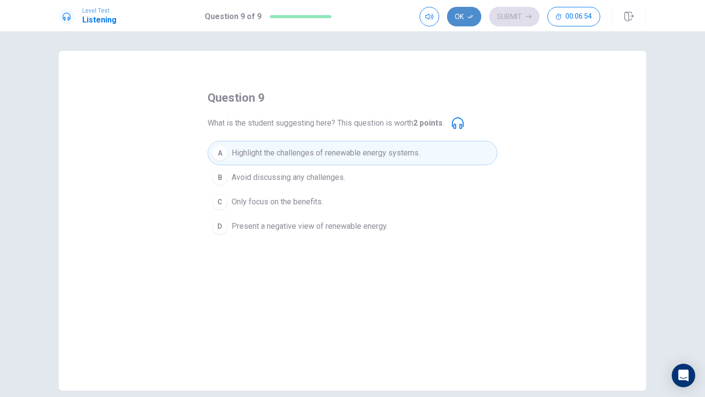
click at [470, 14] on icon "button" at bounding box center [470, 17] width 6 height 6
click at [479, 13] on div "Ok Submit 00:06:52" at bounding box center [509, 17] width 181 height 20
click at [525, 17] on button "Submit" at bounding box center [514, 17] width 50 height 20
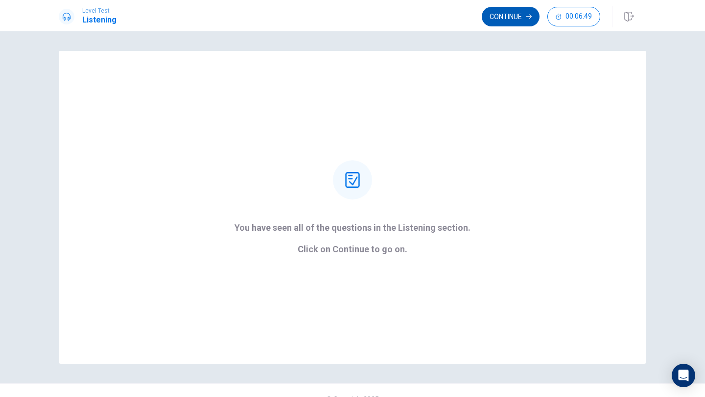
click at [519, 12] on button "Continue" at bounding box center [510, 17] width 58 height 20
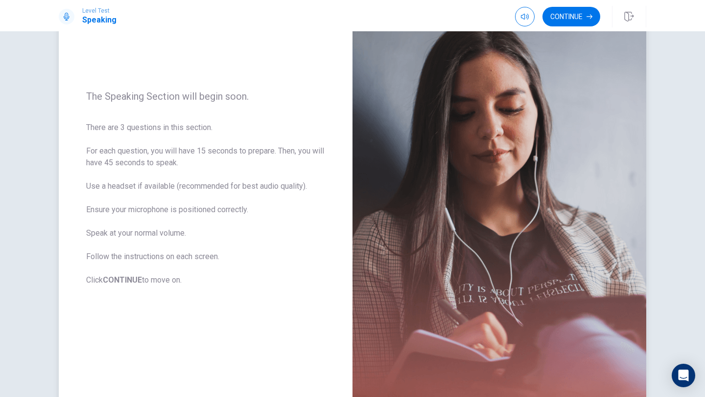
scroll to position [75, 0]
click at [567, 15] on button "Continue" at bounding box center [571, 17] width 58 height 20
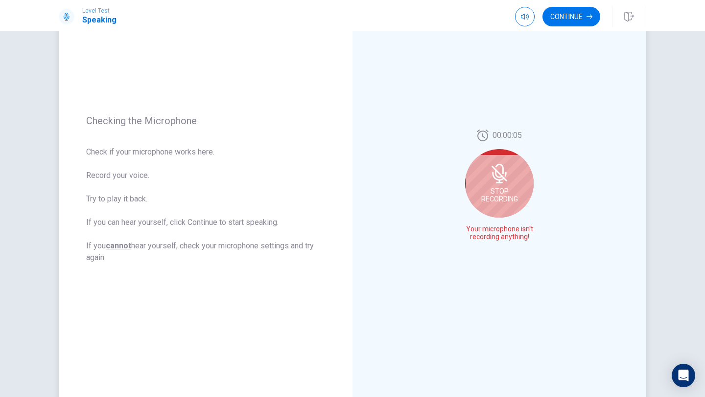
click at [519, 181] on div "Stop Recording" at bounding box center [499, 183] width 68 height 68
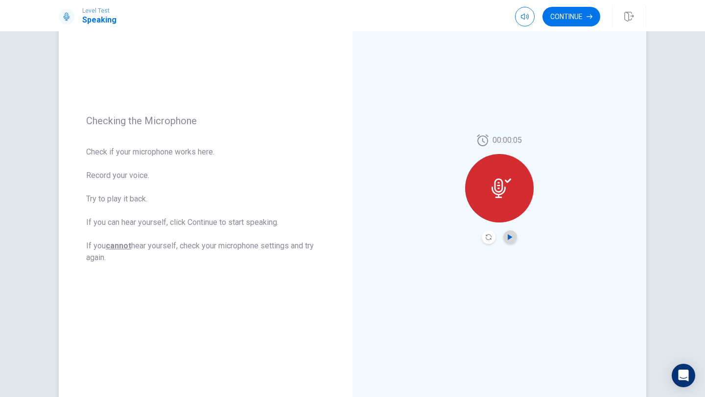
click at [512, 236] on icon "Play Audio" at bounding box center [510, 237] width 6 height 6
click at [480, 235] on div "00:00:05" at bounding box center [499, 190] width 68 height 110
click at [481, 233] on div at bounding box center [498, 237] width 35 height 14
click at [487, 231] on button "Record Again" at bounding box center [488, 237] width 14 height 14
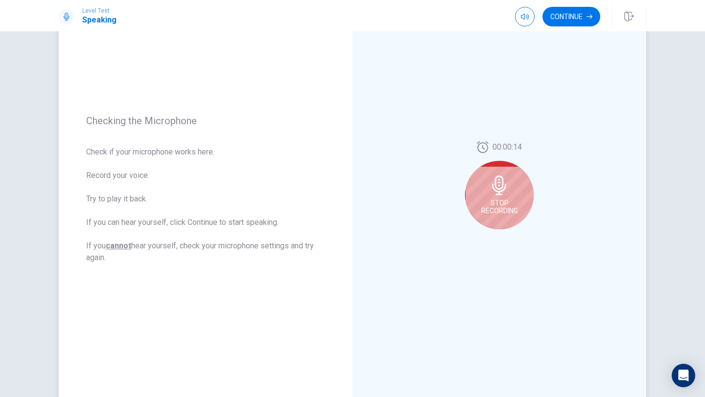
click at [503, 212] on span "Stop Recording" at bounding box center [499, 207] width 37 height 16
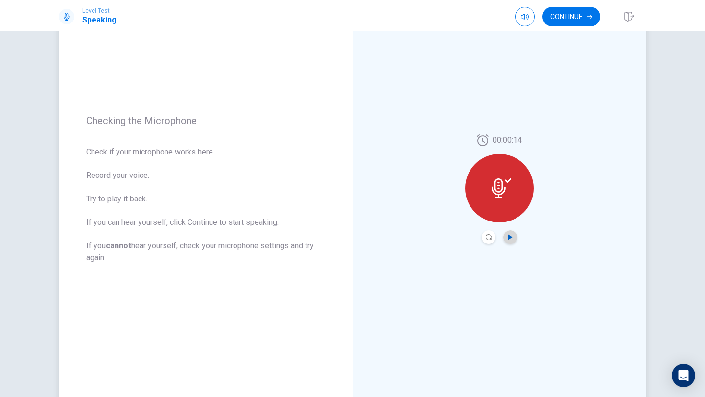
click at [511, 235] on icon "Play Audio" at bounding box center [510, 237] width 6 height 6
click at [502, 187] on icon at bounding box center [498, 189] width 14 height 20
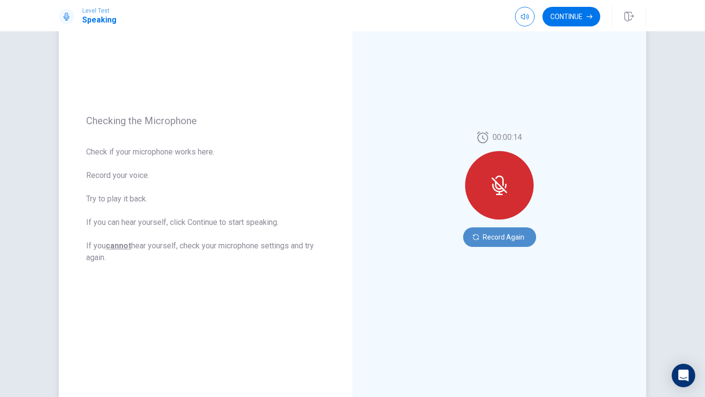
click at [492, 235] on button "Record Again" at bounding box center [499, 238] width 73 height 20
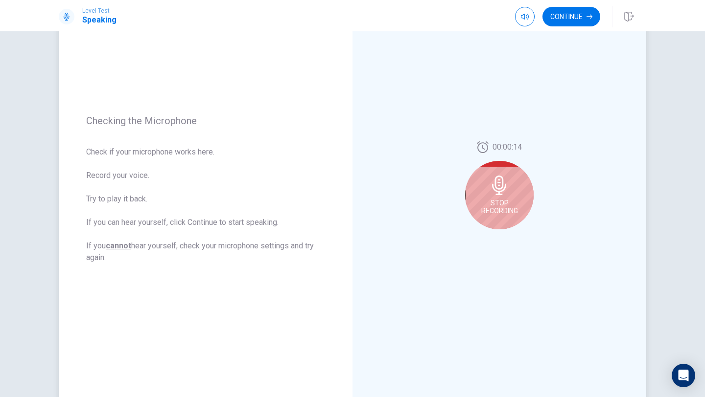
click at [504, 199] on span "Stop Recording" at bounding box center [499, 207] width 37 height 16
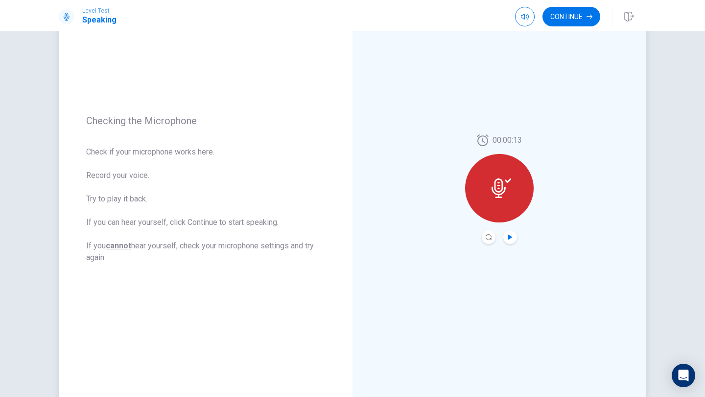
click at [509, 236] on icon "Play Audio" at bounding box center [509, 237] width 4 height 6
click at [571, 16] on button "Continue" at bounding box center [571, 17] width 58 height 20
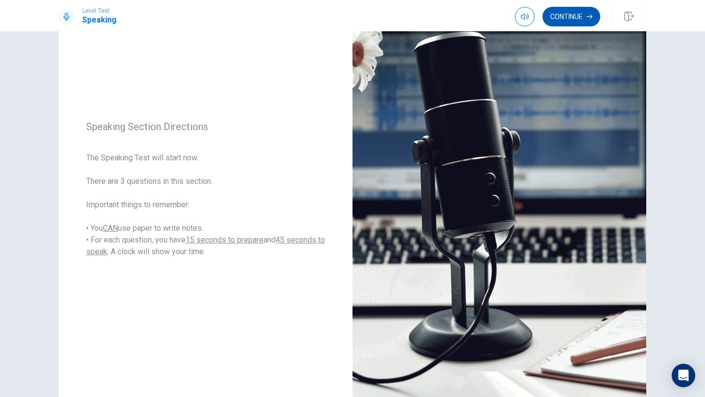
click at [544, 17] on button "Continue" at bounding box center [571, 17] width 58 height 20
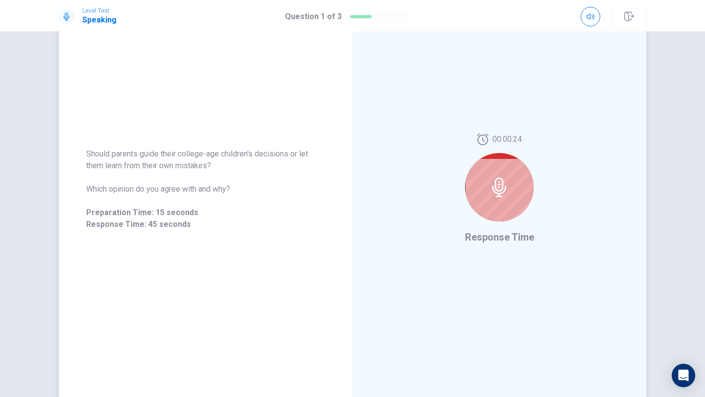
click at [515, 177] on div at bounding box center [499, 187] width 68 height 68
click at [490, 191] on icon at bounding box center [499, 188] width 20 height 20
click at [490, 188] on icon at bounding box center [499, 188] width 20 height 20
click at [591, 23] on span at bounding box center [590, 24] width 8 height 5
click at [516, 196] on div at bounding box center [499, 187] width 68 height 68
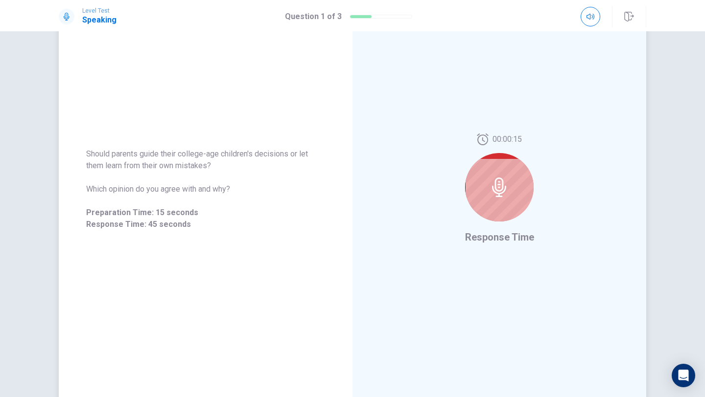
click at [507, 265] on div "00:00:15 Response Time" at bounding box center [499, 189] width 294 height 427
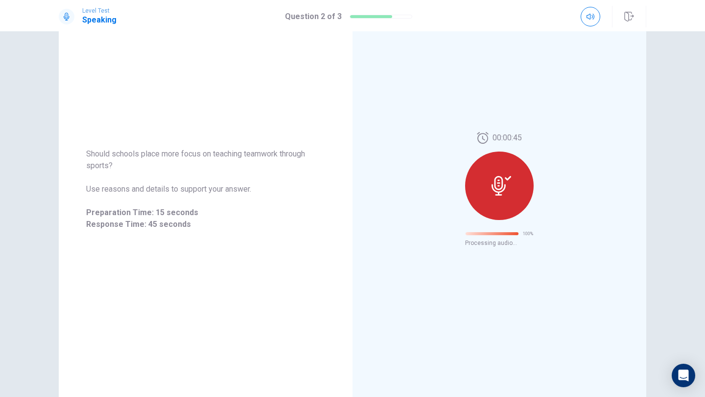
click at [484, 234] on div at bounding box center [492, 233] width 54 height 3
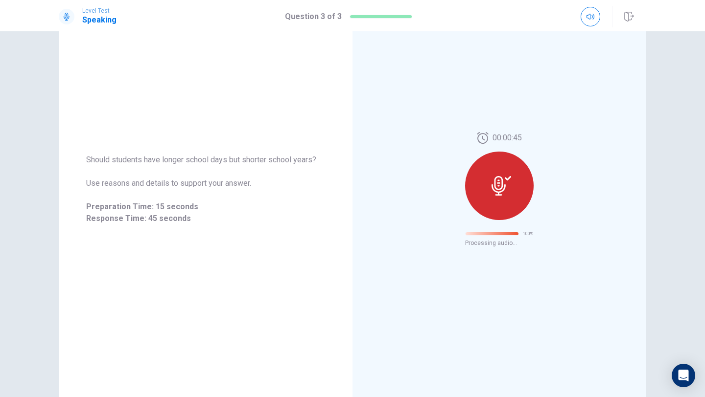
scroll to position [0, 0]
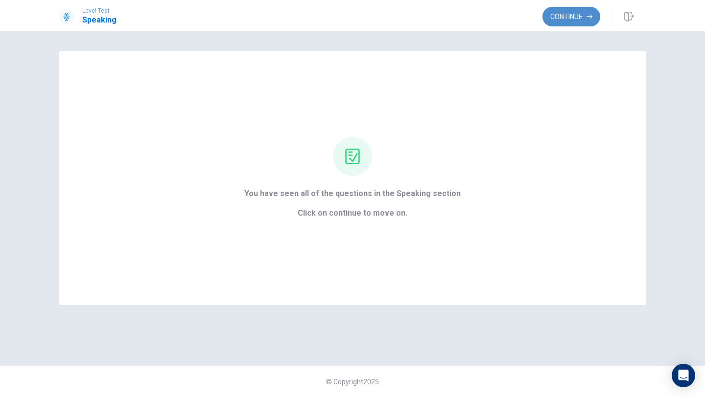
click at [571, 12] on button "Continue" at bounding box center [571, 17] width 58 height 20
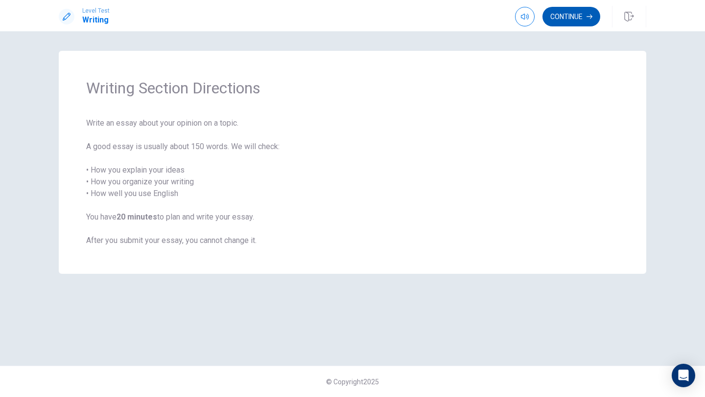
click at [574, 12] on button "Continue" at bounding box center [571, 17] width 58 height 20
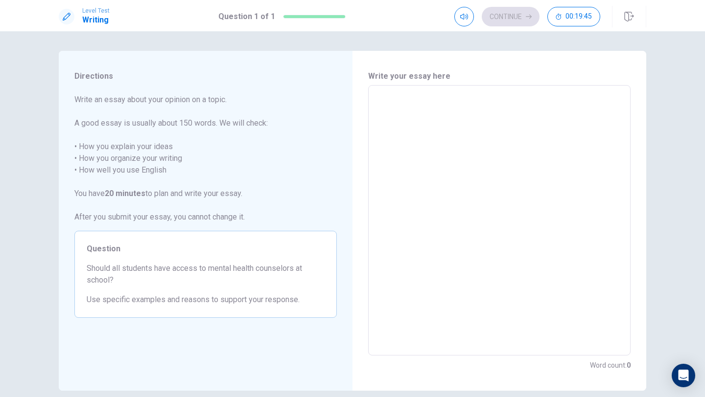
click at [462, 71] on h6 "Write your essay here" at bounding box center [499, 76] width 262 height 12
click at [386, 73] on h6 "Write your essay here" at bounding box center [499, 76] width 262 height 12
click at [388, 77] on h6 "Write your essay here" at bounding box center [499, 76] width 262 height 12
click at [423, 136] on textarea at bounding box center [499, 220] width 249 height 254
type textarea "t"
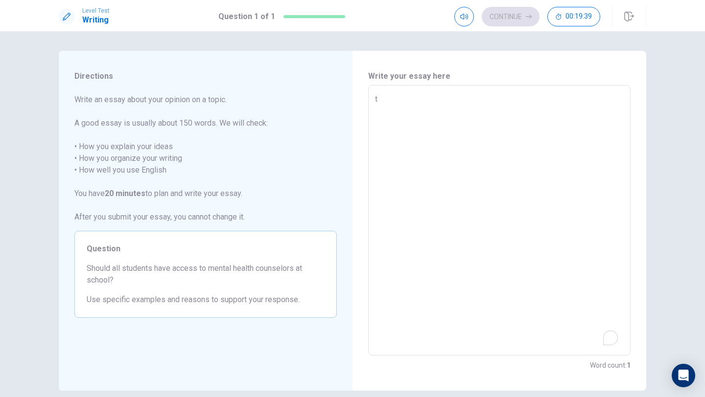
type textarea "x"
type textarea "s"
type textarea "x"
type textarea "sh"
type textarea "x"
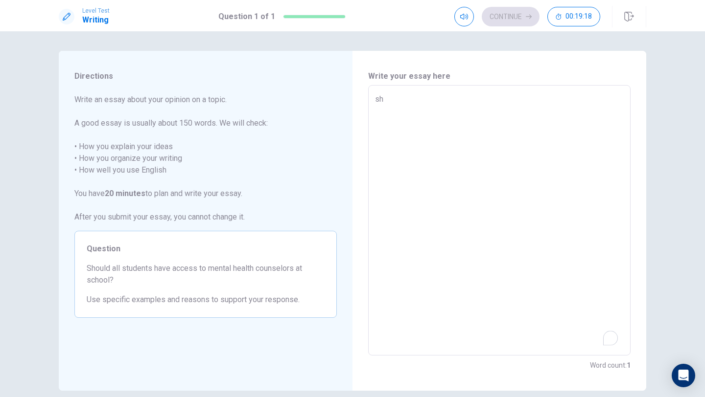
type textarea "sho"
type textarea "x"
type textarea "sh"
type textarea "x"
type textarea "s"
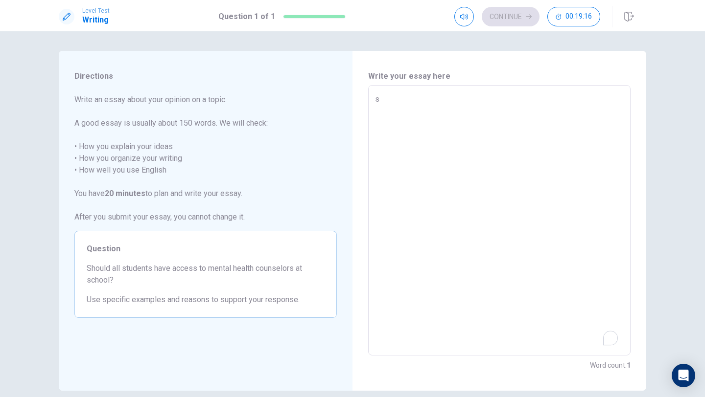
type textarea "x"
type textarea "S"
type textarea "x"
type textarea "SH"
type textarea "x"
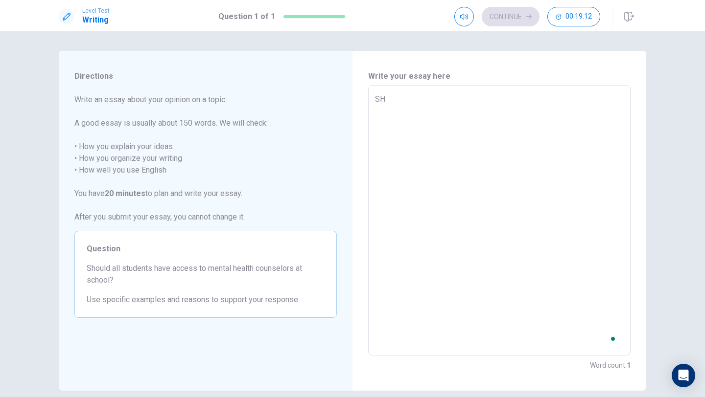
type textarea "SHO"
type textarea "x"
type textarea "SHOU"
type textarea "x"
type textarea "SHOUL"
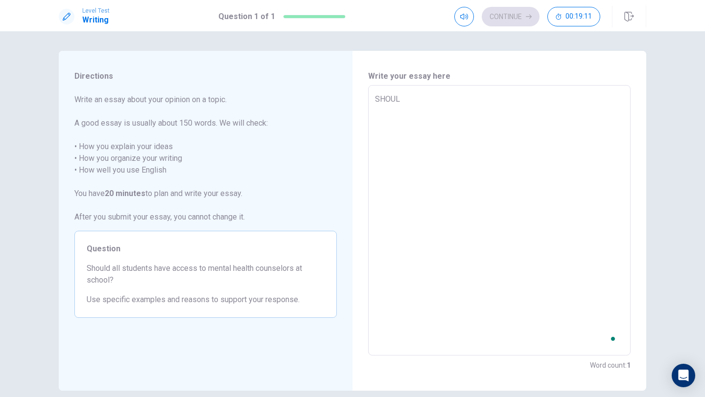
type textarea "x"
type textarea "SHOULD"
type textarea "x"
type textarea "SHOUL"
type textarea "x"
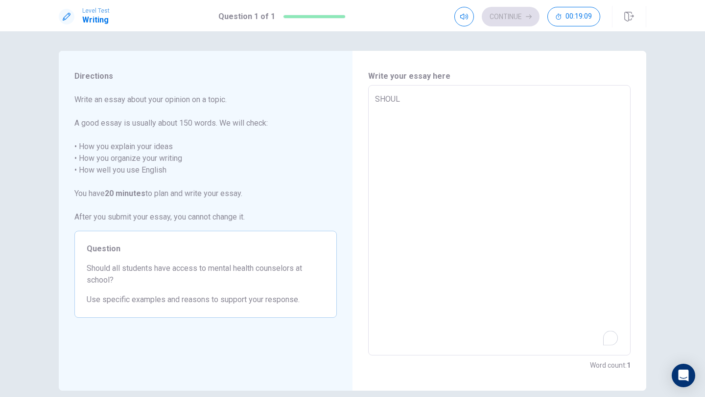
type textarea "SHOU"
type textarea "x"
type textarea "SHO"
type textarea "x"
type textarea "SH"
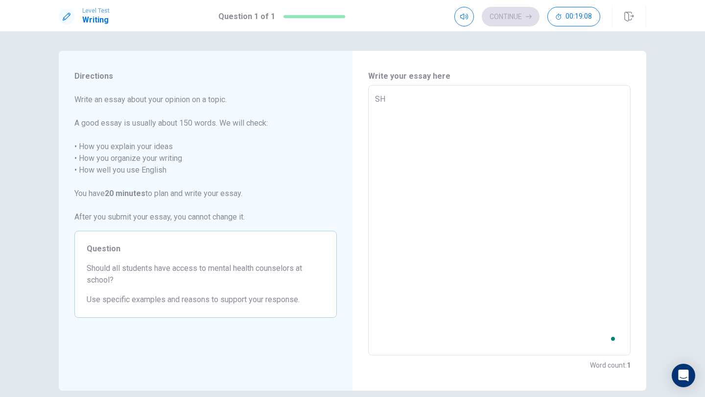
type textarea "x"
type textarea "S"
type textarea "x"
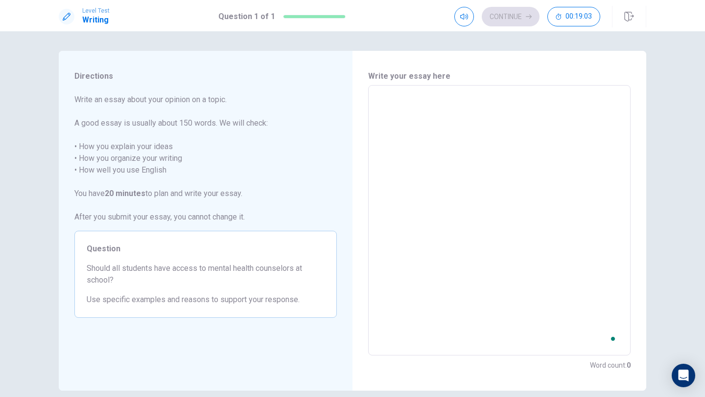
type textarea "x"
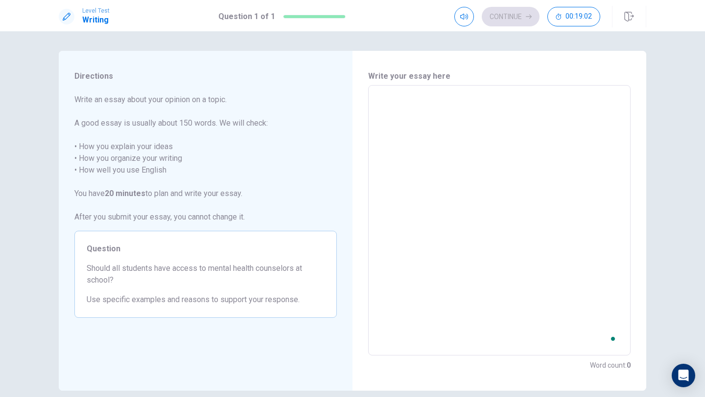
type textarea "x"
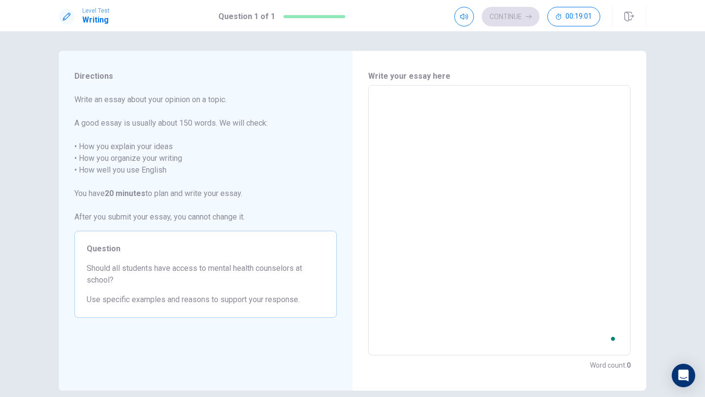
type textarea "x"
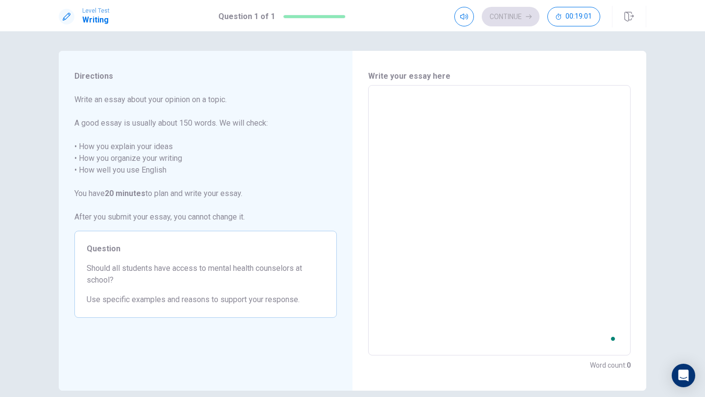
type textarea "x"
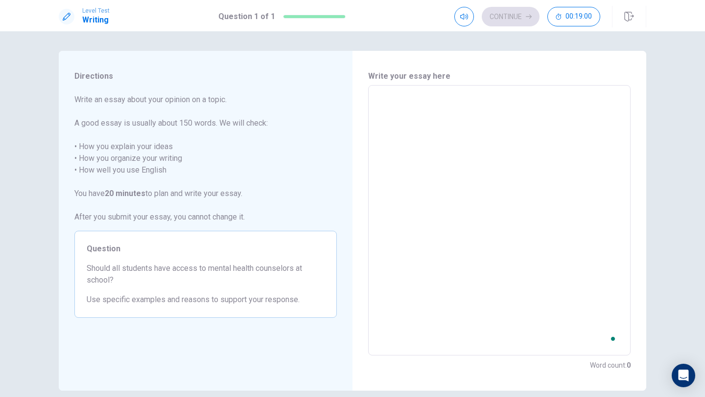
type textarea "x"
type textarea "S"
type textarea "x"
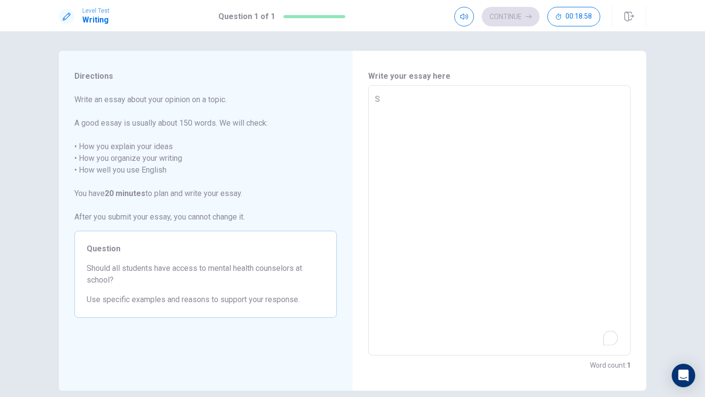
type textarea "SH"
type textarea "x"
type textarea "S"
type textarea "x"
type textarea "SH"
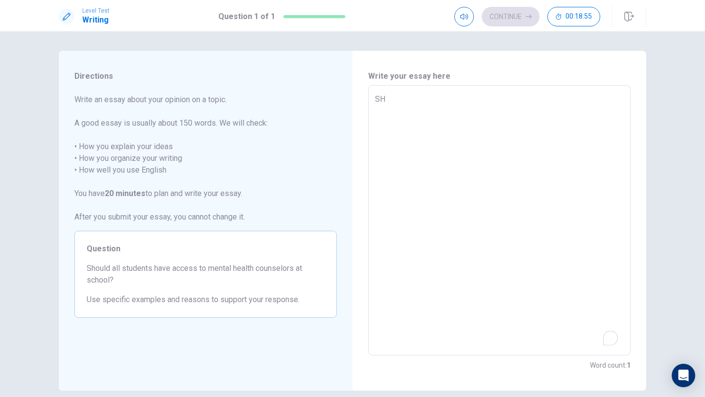
type textarea "x"
type textarea "S"
type textarea "x"
type textarea "Sh"
type textarea "x"
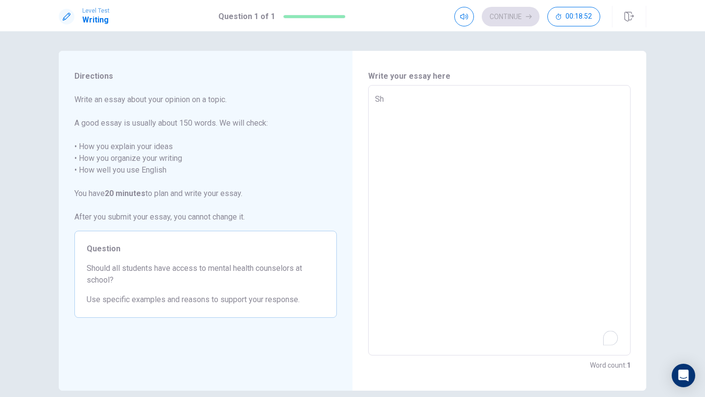
type textarea "Sho"
type textarea "x"
type textarea "Shou"
type textarea "x"
type textarea "Shoul"
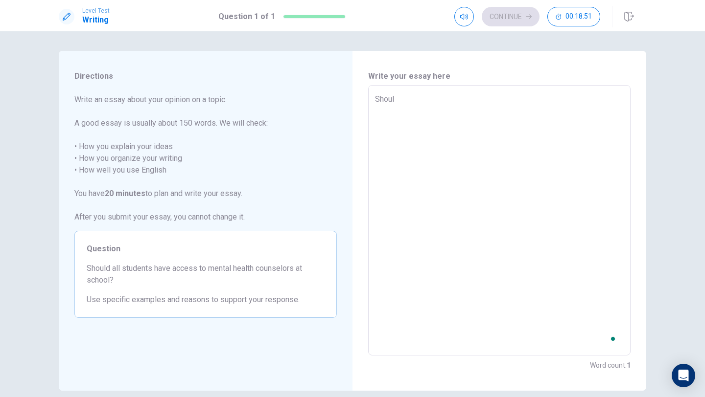
type textarea "x"
type textarea "Should"
type textarea "x"
type textarea "Should"
type textarea "x"
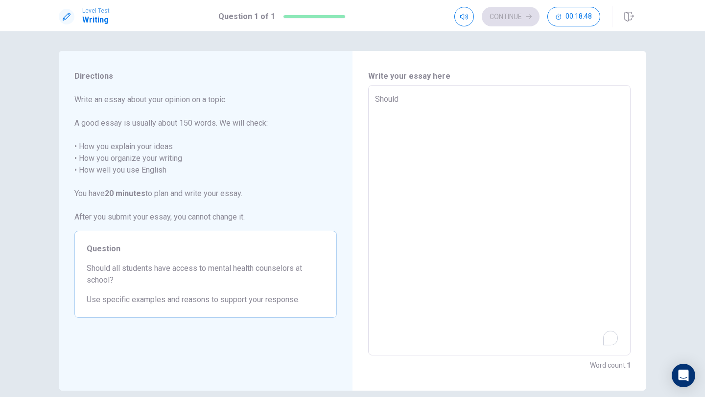
type textarea "Should A"
type textarea "x"
type textarea "Should Al"
type textarea "x"
type textarea "Should All"
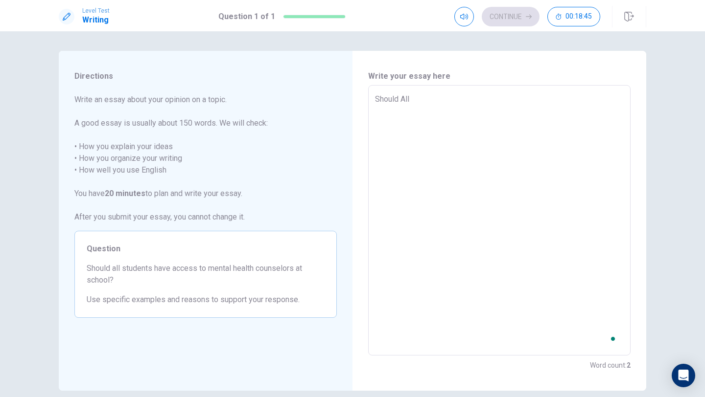
type textarea "x"
type textarea "Should All"
type textarea "x"
type textarea "Should All s"
type textarea "x"
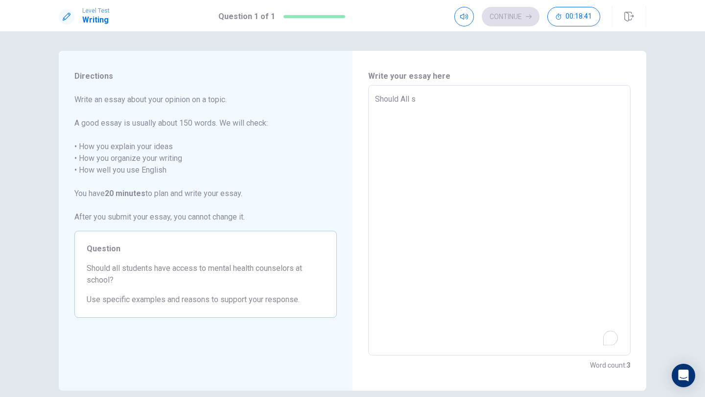
type textarea "Should All st"
type textarea "x"
type textarea "Should All s"
type textarea "x"
type textarea "Should All"
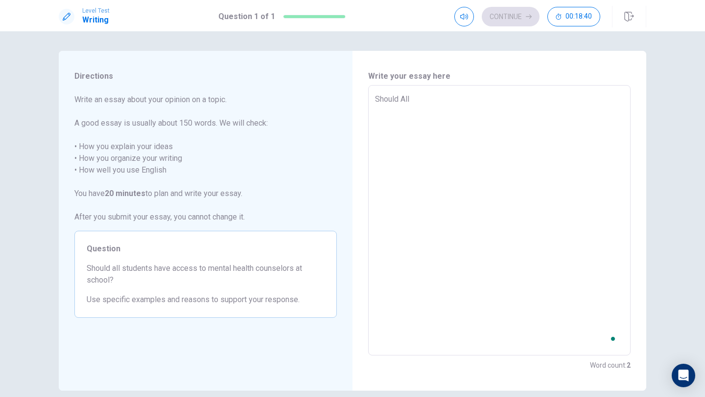
type textarea "x"
type textarea "Should All"
type textarea "x"
type textarea "Should Al"
type textarea "x"
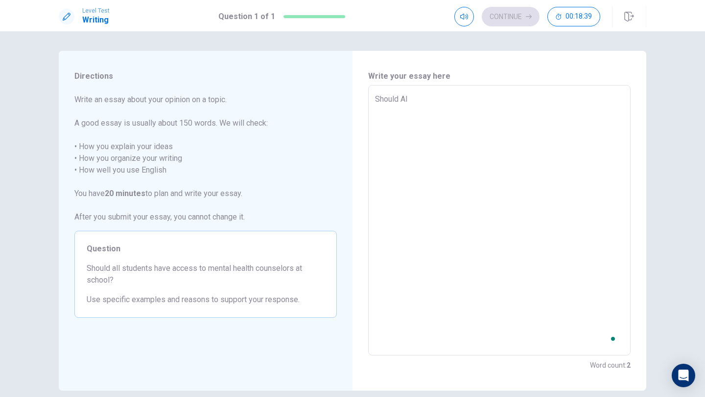
type textarea "Should A"
type textarea "x"
type textarea "Should"
type textarea "x"
type textarea "Should"
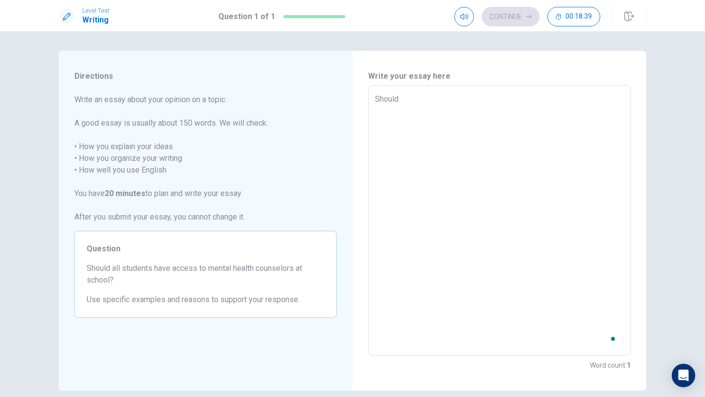
type textarea "x"
type textarea "Shoul"
type textarea "x"
type textarea "Shou"
type textarea "x"
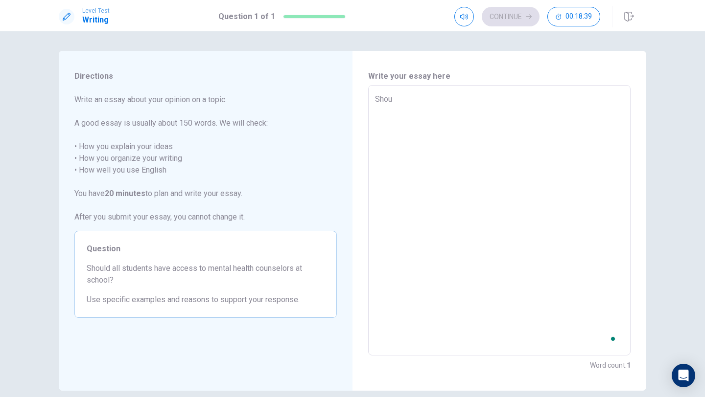
type textarea "Sho"
type textarea "x"
type textarea "Sh"
type textarea "x"
type textarea "S"
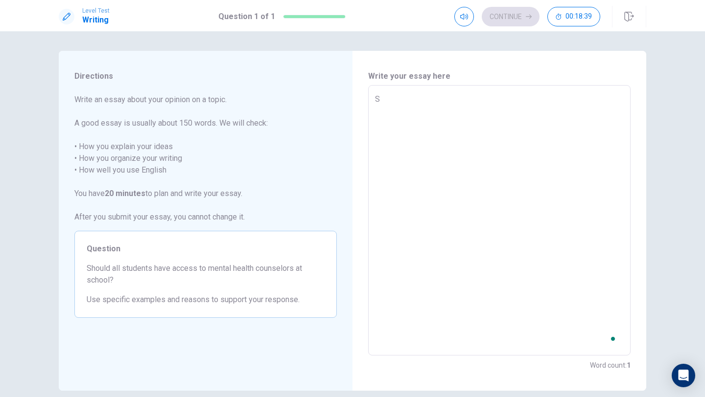
type textarea "x"
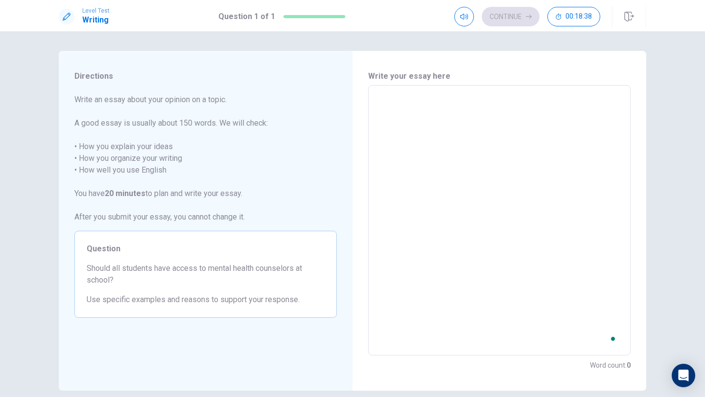
type textarea "x"
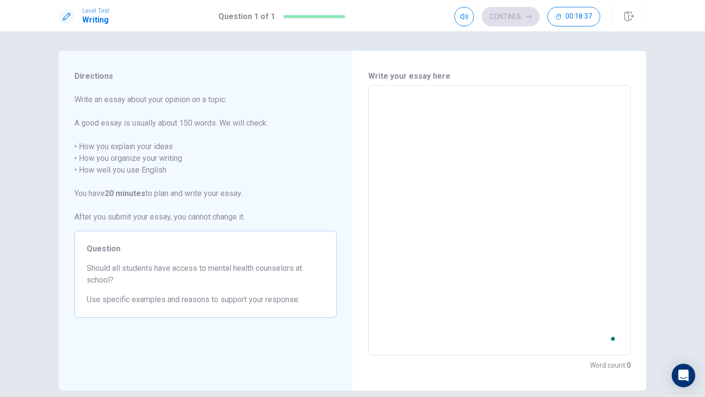
type textarea "x"
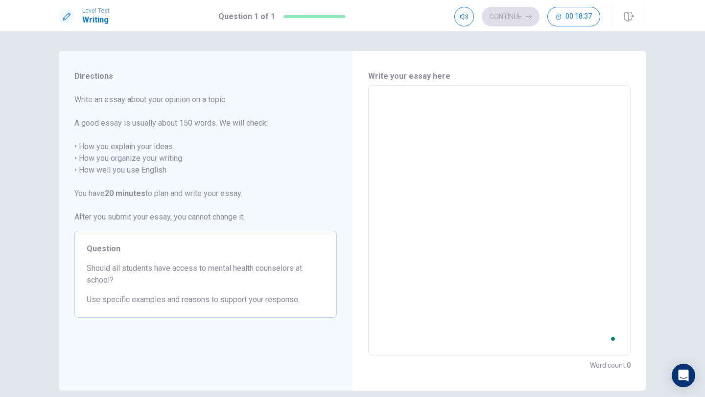
type textarea "x"
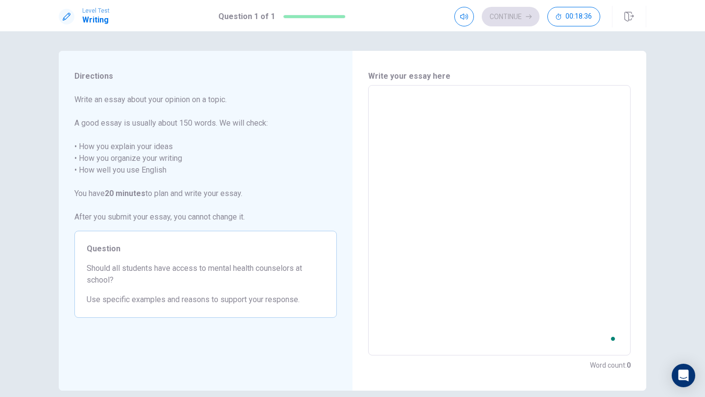
type textarea "s"
type textarea "x"
type textarea "S"
type textarea "x"
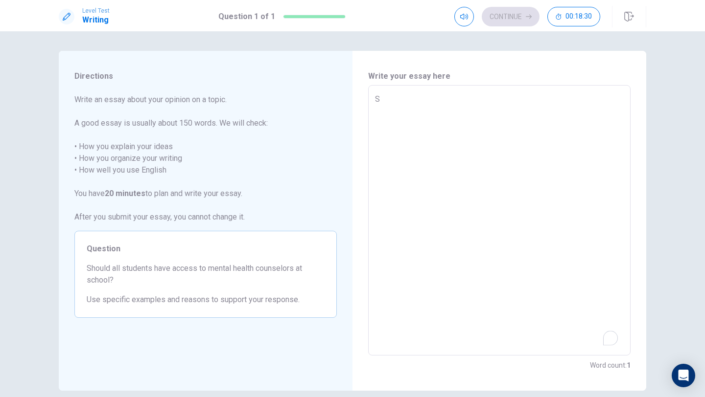
type textarea "Sh"
type textarea "x"
type textarea "Sho"
type textarea "x"
type textarea "Shou"
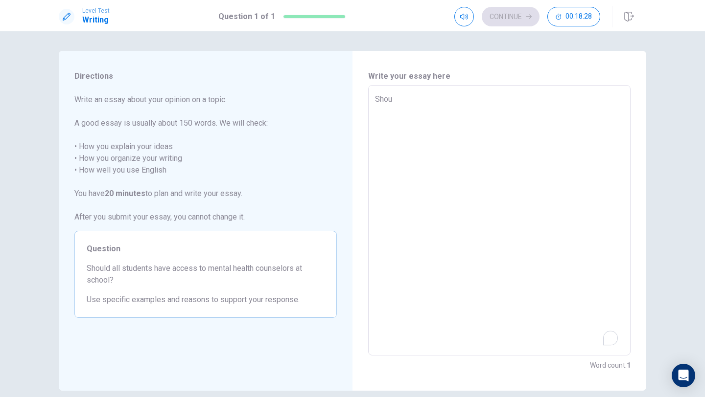
type textarea "x"
type textarea "Shoul"
type textarea "x"
type textarea "Should"
type textarea "x"
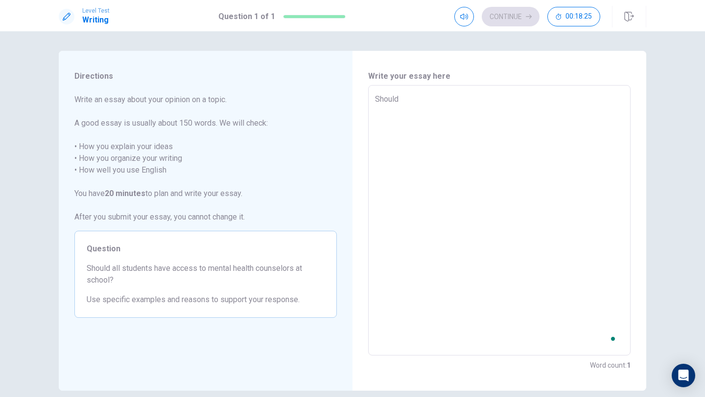
type textarea "Should"
type textarea "x"
type textarea "Should a"
type textarea "x"
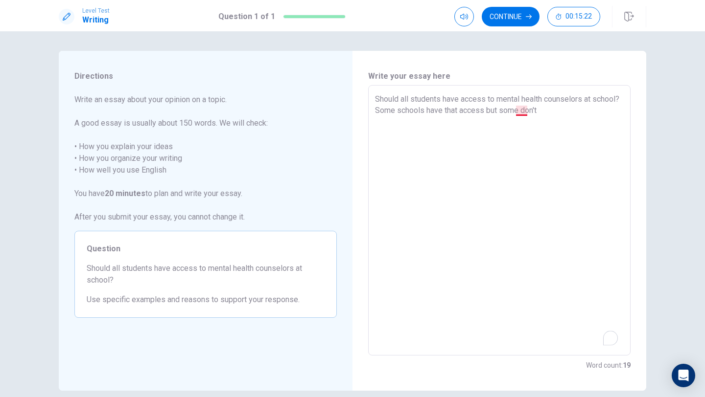
click at [523, 114] on textarea "Should all students have access to mental health counselors at school? Some sch…" at bounding box center [499, 220] width 249 height 254
click at [527, 113] on textarea "Should all students have access to mental health counselors at school? Some sch…" at bounding box center [499, 220] width 249 height 254
click at [577, 113] on textarea "Should all students have access to mental health counselors at school? Some sch…" at bounding box center [499, 220] width 249 height 254
click at [571, 114] on textarea "Should all students have access to mental health counselors at school? Some sch…" at bounding box center [499, 220] width 249 height 254
click at [542, 108] on textarea "Should all students have access to mental health counselors at school? Some sch…" at bounding box center [499, 220] width 249 height 254
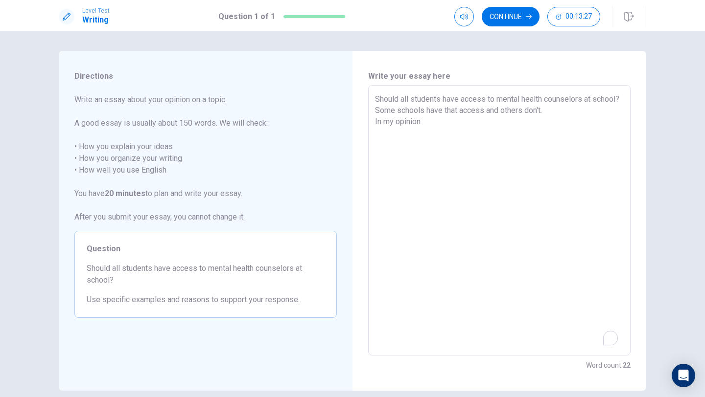
click at [374, 126] on div "Should all students have access to mental health counselors at school? Some sch…" at bounding box center [499, 220] width 262 height 271
click at [383, 122] on textarea "Should all students have access to mental health counselors at school? Some sch…" at bounding box center [499, 220] width 249 height 254
click at [460, 122] on textarea "Should all students have access to mental health counselors at school? Some sch…" at bounding box center [499, 220] width 249 height 254
click at [406, 124] on textarea "Should all students have access to mental health counselors at school? Some sch…" at bounding box center [499, 220] width 249 height 254
click at [470, 125] on textarea "Should all students have access to mental health counselors at school? Some sch…" at bounding box center [499, 220] width 249 height 254
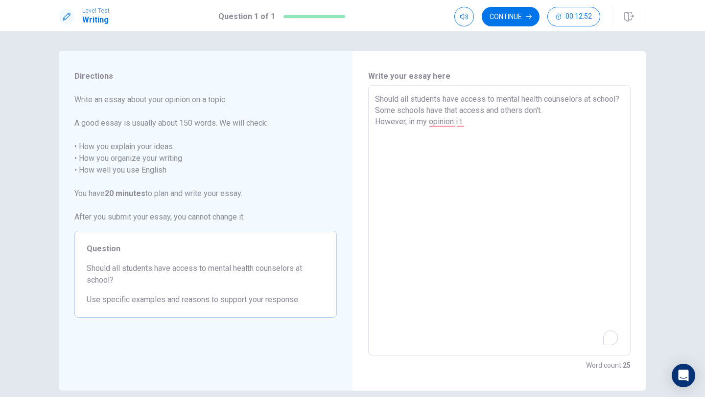
click at [373, 117] on div "Should all students have access to mental health counselors at school? Some sch…" at bounding box center [499, 220] width 262 height 271
click at [374, 126] on div "Should all students have access to mental health counselors at school? Some sch…" at bounding box center [499, 220] width 262 height 271
click at [374, 112] on div "Should all students have access to mental health counselors at school? Some sch…" at bounding box center [499, 220] width 262 height 271
click at [375, 123] on textarea "Should all students have access to mental health counselors at school? Some sch…" at bounding box center [499, 220] width 249 height 254
click at [583, 112] on textarea "Should all students have access to mental health counselors at school? Some sch…" at bounding box center [499, 220] width 249 height 254
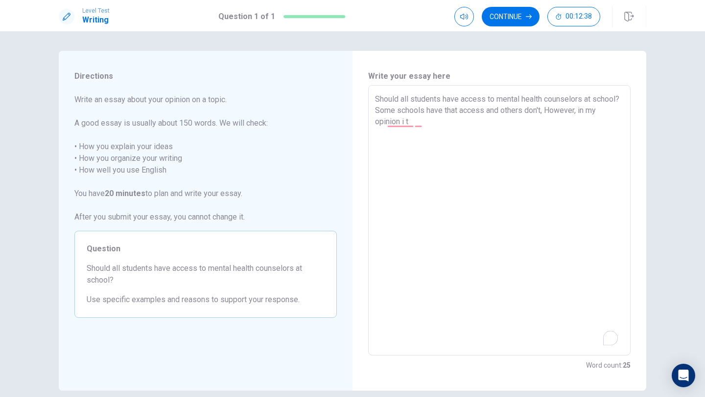
click at [581, 112] on textarea "Should all students have access to mental health counselors at school? Some sch…" at bounding box center [499, 220] width 249 height 254
click at [431, 121] on textarea "Should all students have access to mental health counselors at school? Some sch…" at bounding box center [499, 220] width 249 height 254
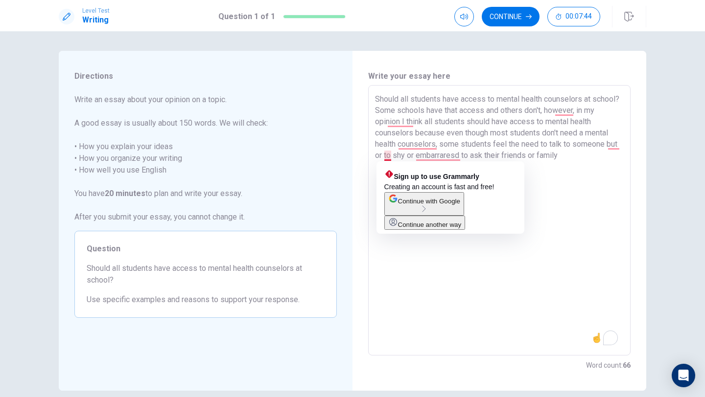
click at [387, 159] on textarea "Should all students have access to mental health counselors at school? Some sch…" at bounding box center [499, 220] width 249 height 254
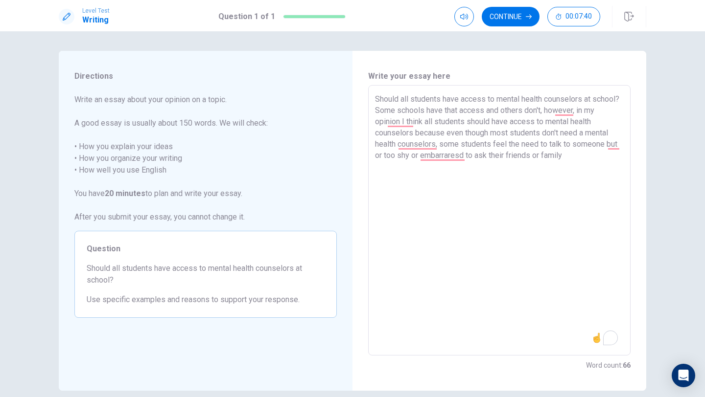
click at [621, 147] on textarea "Should all students have access to mental health counselors at school? Some sch…" at bounding box center [499, 220] width 249 height 254
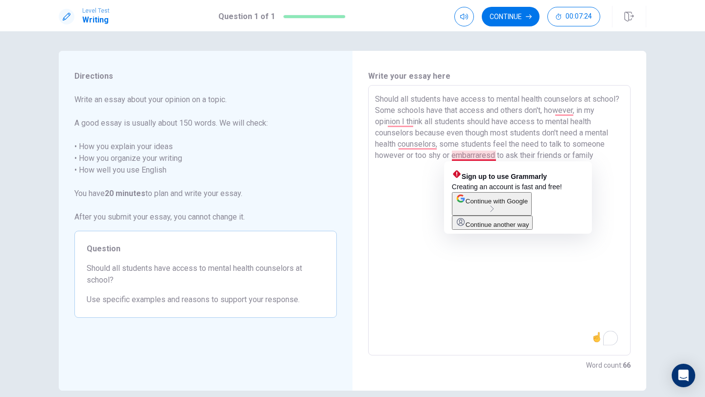
click at [493, 157] on textarea "Should all students have access to mental health counselors at school? Some sch…" at bounding box center [499, 220] width 249 height 254
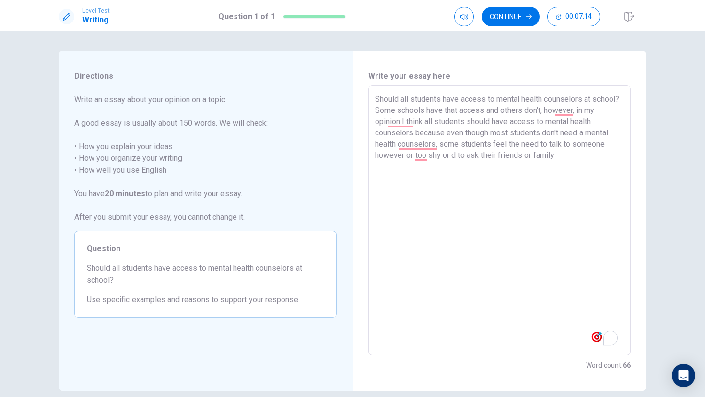
click at [456, 156] on textarea "Should all students have access to mental health counselors at school? Some sch…" at bounding box center [499, 220] width 249 height 254
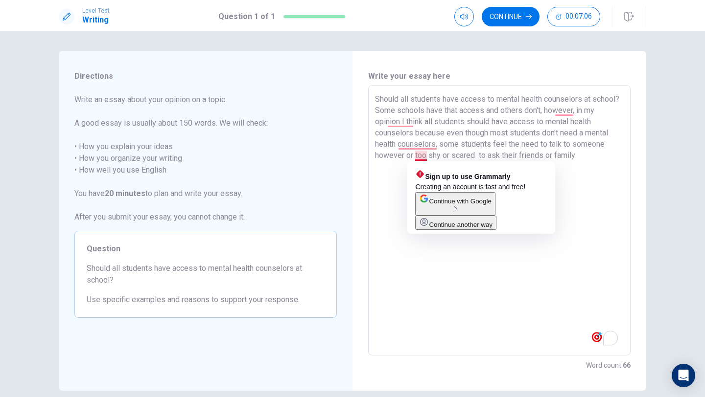
click at [423, 154] on textarea "Should all students have access to mental health counselors at school? Some sch…" at bounding box center [499, 220] width 249 height 254
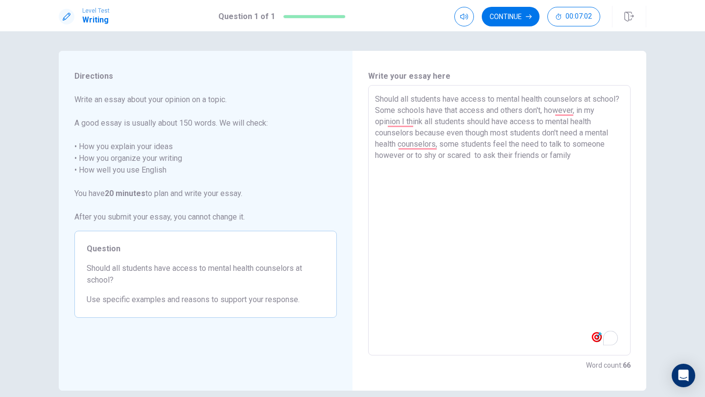
click at [575, 155] on textarea "Should all students have access to mental health counselors at school? Some sch…" at bounding box center [499, 220] width 249 height 254
click at [414, 158] on textarea "Should all students have access to mental health counselors at school? Some sch…" at bounding box center [499, 220] width 249 height 254
click at [572, 167] on textarea "Should all students have access to mental health counselors at school? Some sch…" at bounding box center [499, 220] width 249 height 254
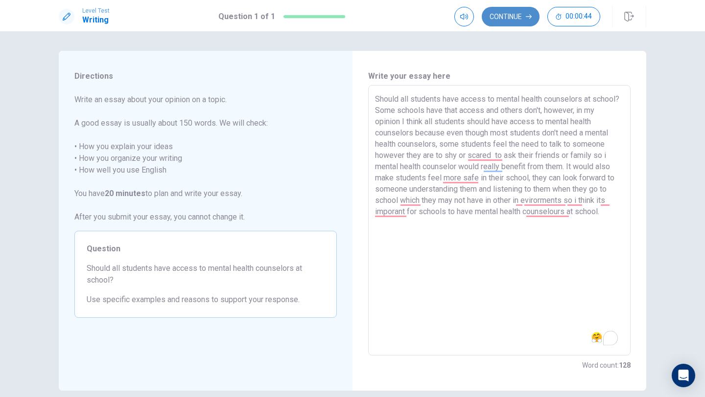
click at [526, 12] on button "Continue" at bounding box center [510, 17] width 58 height 20
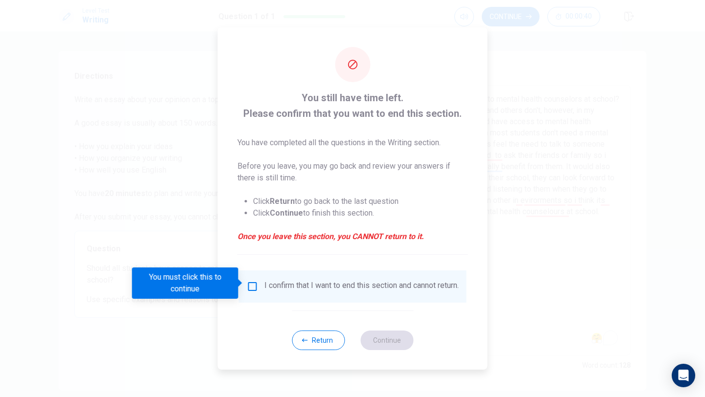
click at [250, 272] on div "I confirm that I want to end this section and cannot return." at bounding box center [353, 287] width 228 height 32
click at [249, 281] on input "You must click this to continue" at bounding box center [253, 287] width 12 height 12
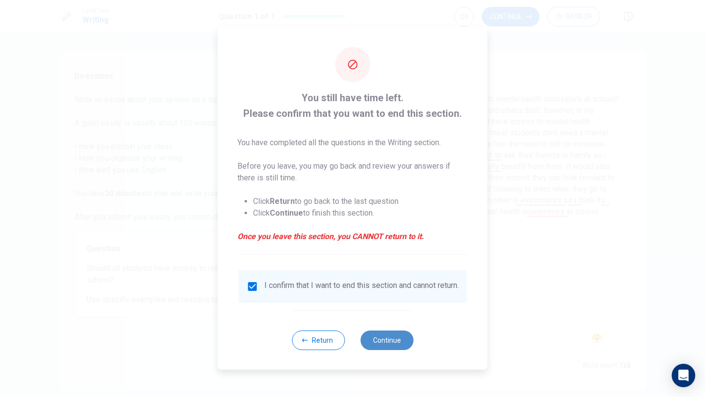
click at [390, 347] on button "Continue" at bounding box center [386, 341] width 53 height 20
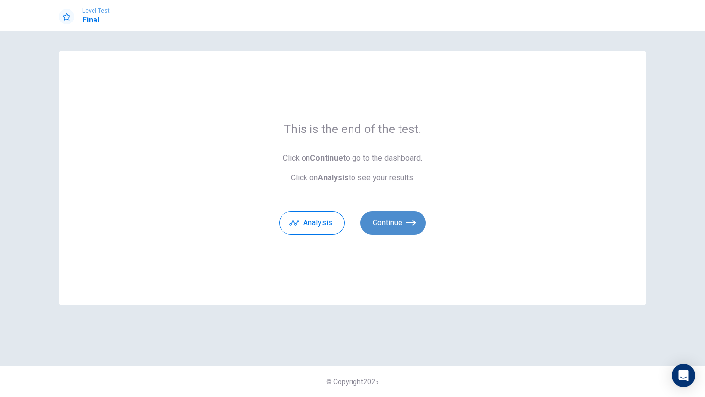
click at [403, 221] on button "Continue" at bounding box center [393, 222] width 66 height 23
